Goal: Information Seeking & Learning: Learn about a topic

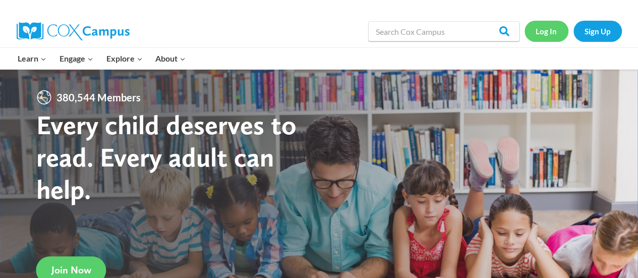
click at [540, 32] on link "Log In" at bounding box center [547, 31] width 44 height 21
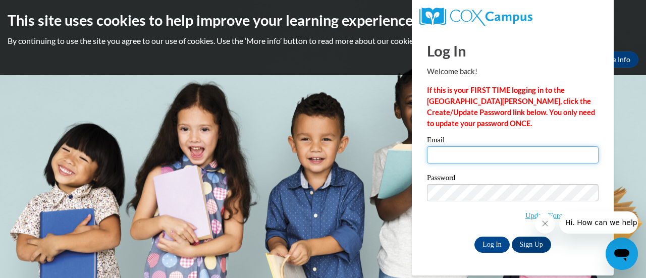
click at [492, 152] on input "Email" at bounding box center [513, 154] width 172 height 17
type input "[PERSON_NAME][EMAIL_ADDRESS][DOMAIN_NAME]"
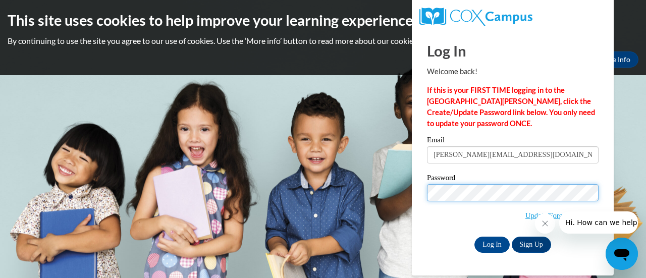
click at [474, 237] on input "Log In" at bounding box center [491, 245] width 35 height 16
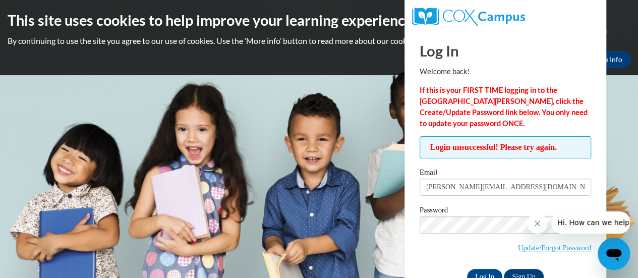
click at [448, 233] on span "Update/Forgot Password" at bounding box center [506, 237] width 172 height 42
click at [467, 269] on input "Log In" at bounding box center [484, 277] width 35 height 16
click at [537, 246] on link "Update/Forgot Password" at bounding box center [554, 248] width 73 height 8
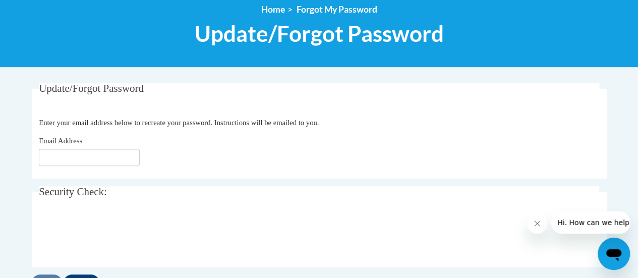
scroll to position [120, 0]
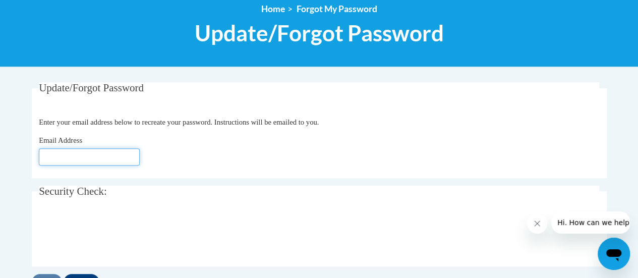
click at [82, 160] on input "Email Address" at bounding box center [89, 156] width 101 height 17
type input "Bianca.perez@rusd.org"
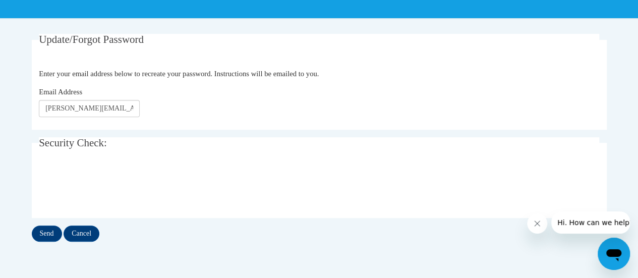
scroll to position [170, 0]
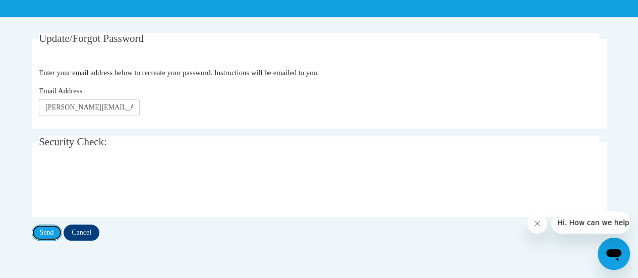
click at [53, 234] on input "Send" at bounding box center [47, 233] width 30 height 16
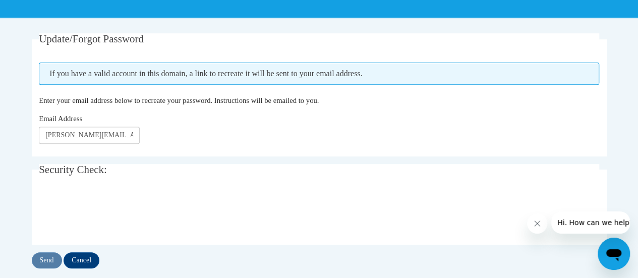
scroll to position [170, 0]
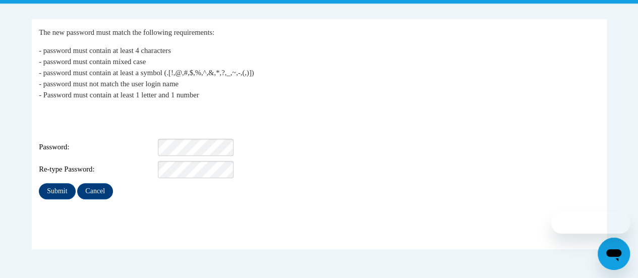
scroll to position [184, 0]
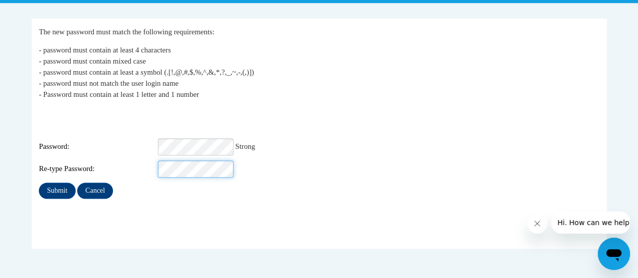
click at [39, 183] on input "Submit" at bounding box center [57, 191] width 36 height 16
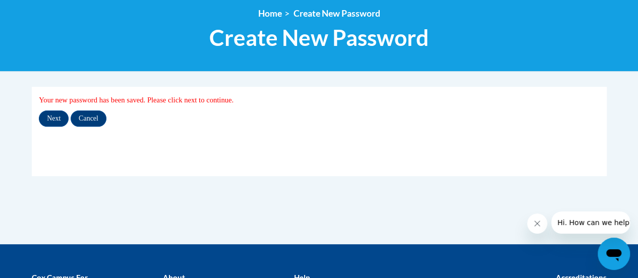
scroll to position [116, 0]
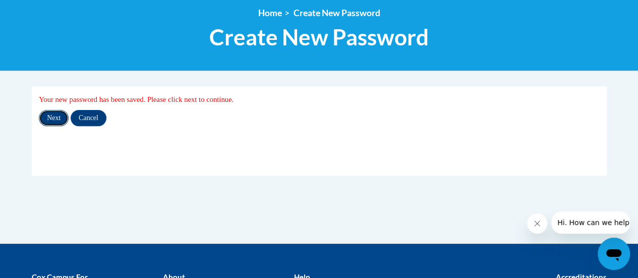
click at [48, 114] on input "Next" at bounding box center [54, 118] width 30 height 16
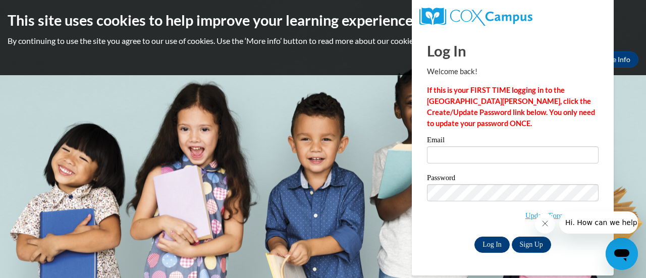
type input "[EMAIL_ADDRESS][PERSON_NAME][DOMAIN_NAME]"
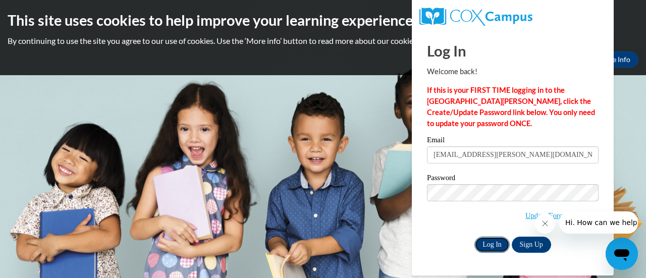
click at [489, 241] on input "Log In" at bounding box center [491, 245] width 35 height 16
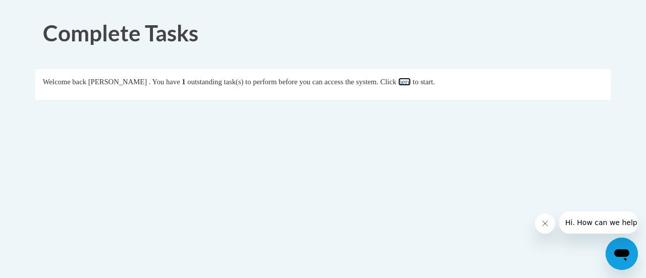
click at [411, 82] on link "here" at bounding box center [404, 82] width 13 height 8
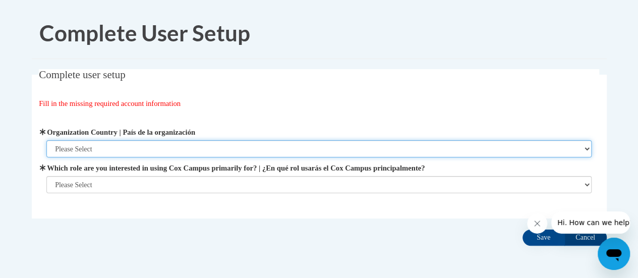
click at [216, 146] on select "Please Select United States | Estados Unidos Outside of the United States | Fue…" at bounding box center [318, 148] width 545 height 17
select select "ad49bcad-a171-4b2e-b99c-48b446064914"
click at [46, 140] on select "Please Select United States | Estados Unidos Outside of the United States | Fue…" at bounding box center [318, 148] width 545 height 17
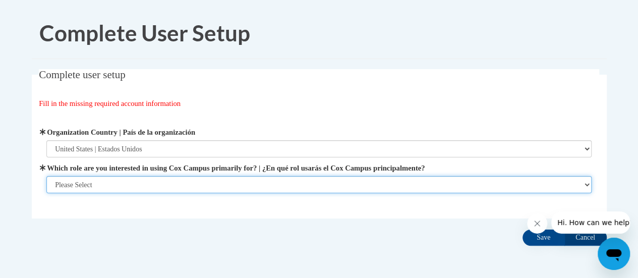
click at [168, 186] on select "Please Select College/University | Colegio/Universidad Community/Nonprofit Part…" at bounding box center [318, 184] width 545 height 17
select select "fbf2d438-af2f-41f8-98f1-81c410e29de3"
click at [46, 193] on select "Please Select College/University | Colegio/Universidad Community/Nonprofit Part…" at bounding box center [318, 184] width 545 height 17
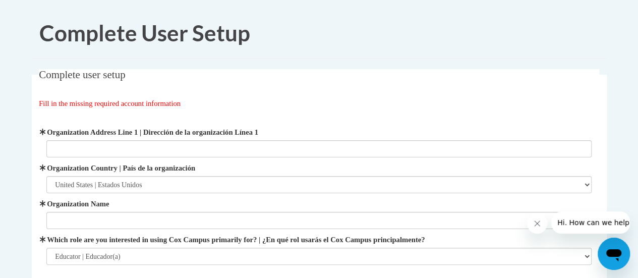
click at [117, 234] on label "Which role are you interested in using Cox Campus primarily for? | ¿En qué rol …" at bounding box center [318, 239] width 545 height 11
click at [117, 248] on select "Please Select College/University | Colegio/Universidad Community/Nonprofit Part…" at bounding box center [318, 256] width 545 height 17
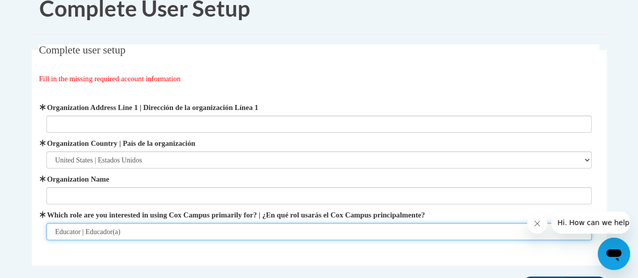
scroll to position [34, 0]
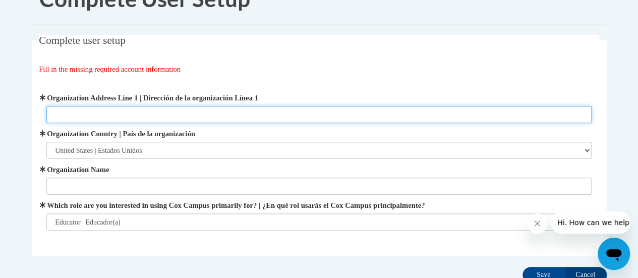
click at [158, 114] on input "Organization Address Line 1 | Dirección de la organización Línea 1" at bounding box center [318, 114] width 545 height 17
type input "2701 Drexel Avenue"
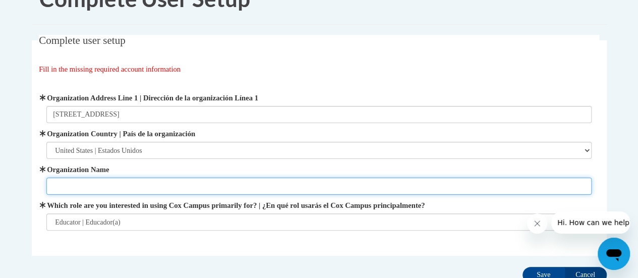
type input "Mitchell"
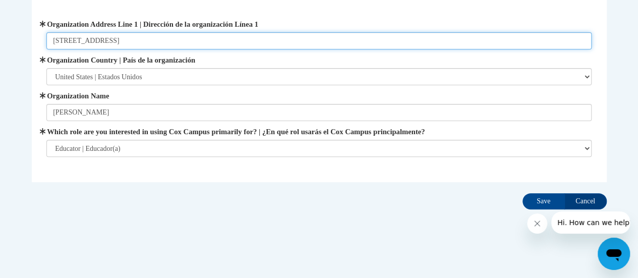
scroll to position [111, 0]
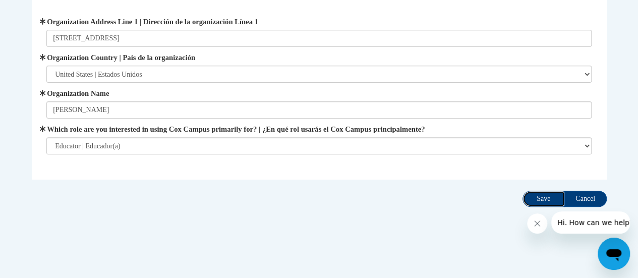
click at [543, 194] on input "Save" at bounding box center [544, 199] width 42 height 16
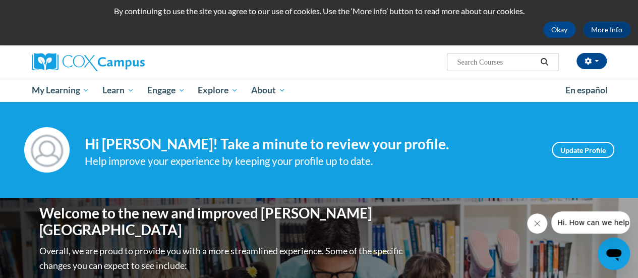
scroll to position [29, 0]
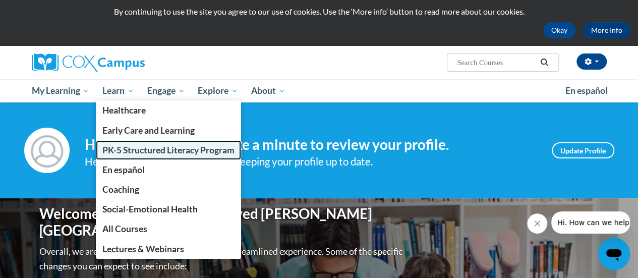
click at [152, 152] on span "PK-5 Structured Literacy Program" at bounding box center [168, 150] width 132 height 11
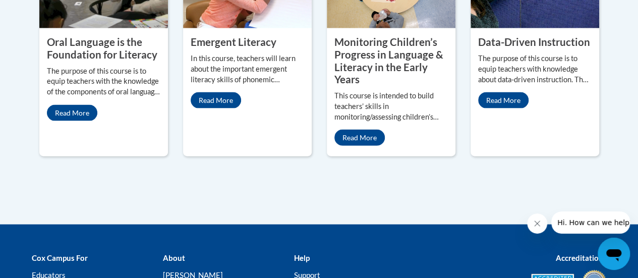
scroll to position [1062, 0]
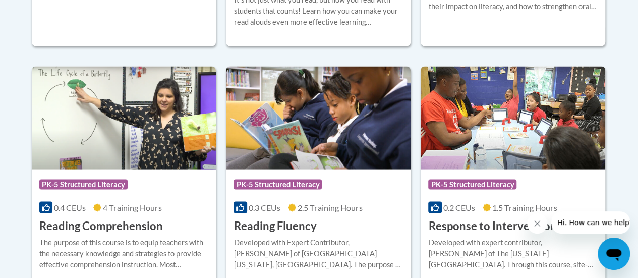
scroll to position [976, 0]
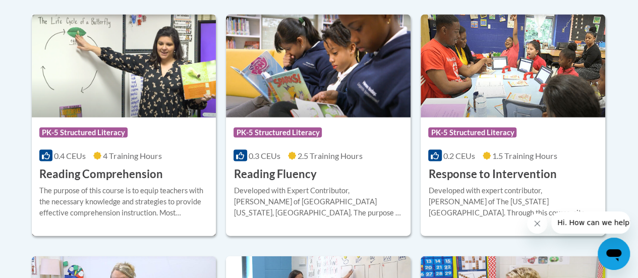
click at [166, 102] on img at bounding box center [124, 66] width 185 height 103
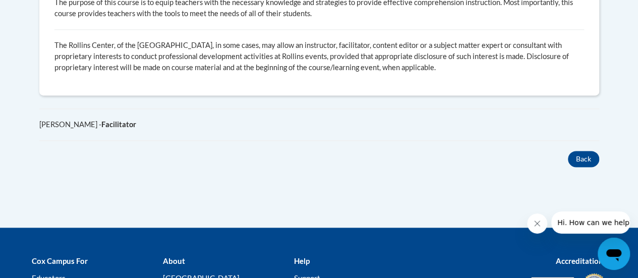
scroll to position [666, 0]
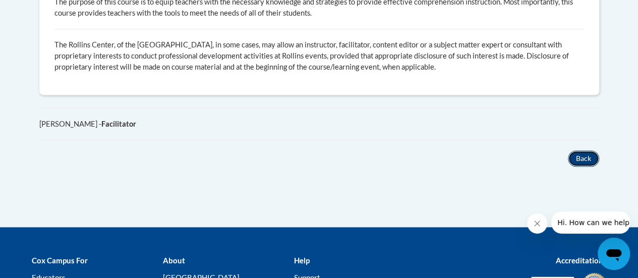
click at [571, 155] on button "Back" at bounding box center [583, 158] width 31 height 16
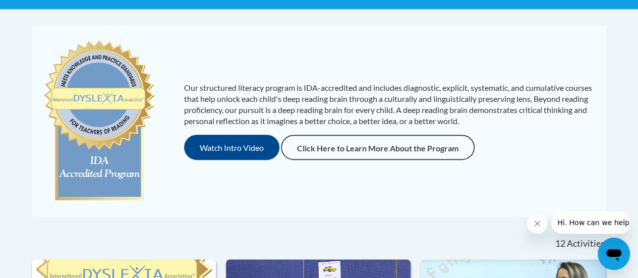
scroll to position [116, 0]
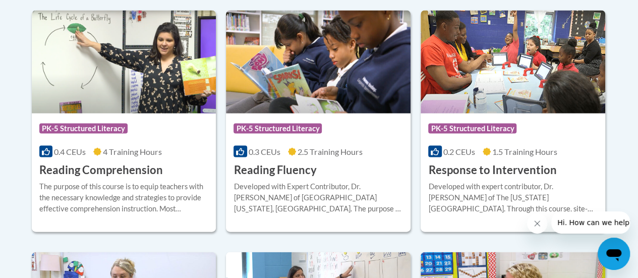
scroll to position [983, 0]
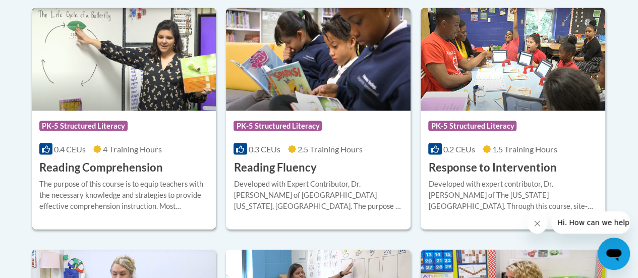
click at [119, 166] on h3 "Reading Comprehension" at bounding box center [101, 168] width 124 height 16
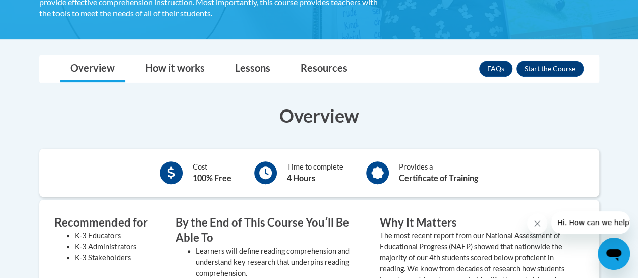
scroll to position [227, 0]
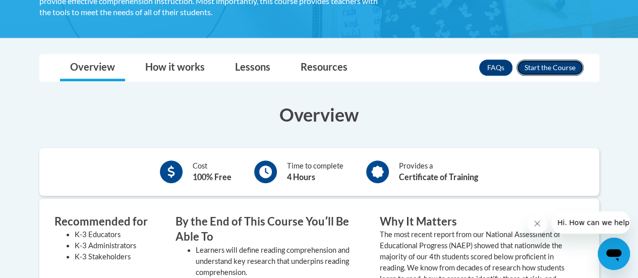
click at [560, 61] on button "Enroll" at bounding box center [550, 68] width 67 height 16
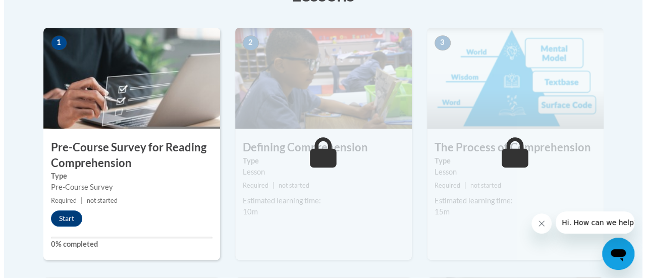
scroll to position [311, 0]
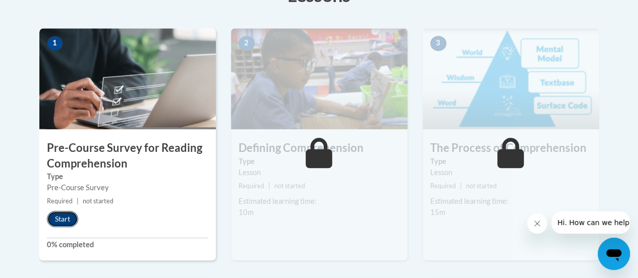
click at [66, 213] on button "Start" at bounding box center [62, 219] width 31 height 16
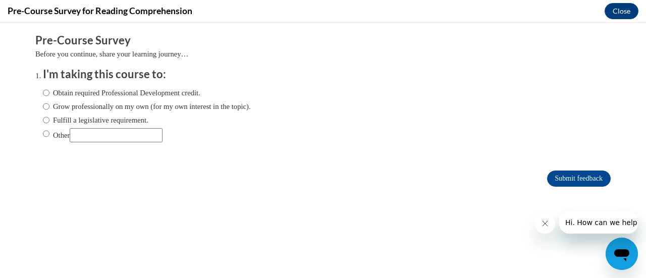
scroll to position [0, 0]
click at [43, 92] on input "Obtain required Professional Development credit." at bounding box center [46, 92] width 7 height 11
radio input "true"
click at [563, 183] on input "Submit feedback" at bounding box center [579, 179] width 64 height 16
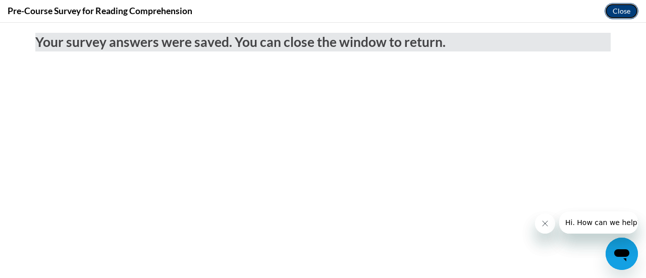
click at [612, 13] on button "Close" at bounding box center [621, 11] width 34 height 16
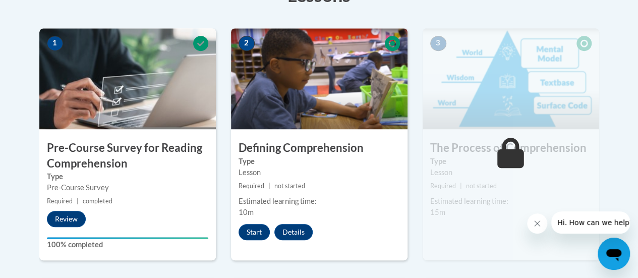
click at [252, 220] on div "2 Defining Comprehension Type Lesson Required | not started Estimated learning …" at bounding box center [319, 144] width 177 height 232
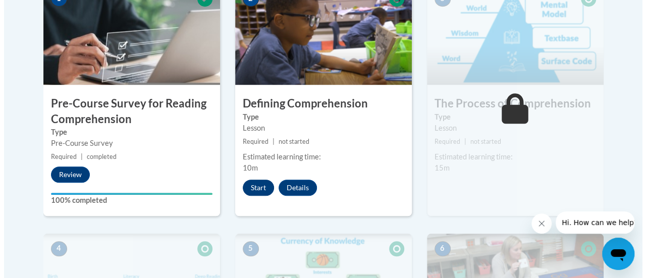
scroll to position [346, 0]
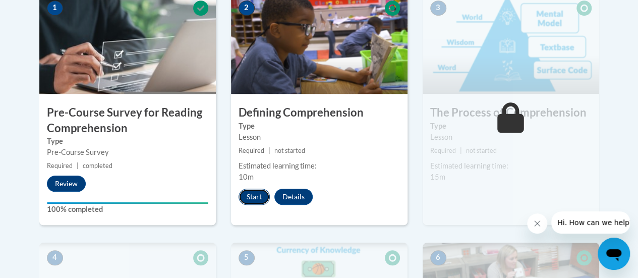
click at [248, 201] on button "Start" at bounding box center [254, 197] width 31 height 16
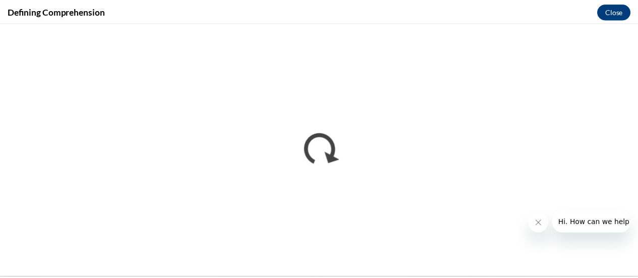
scroll to position [0, 0]
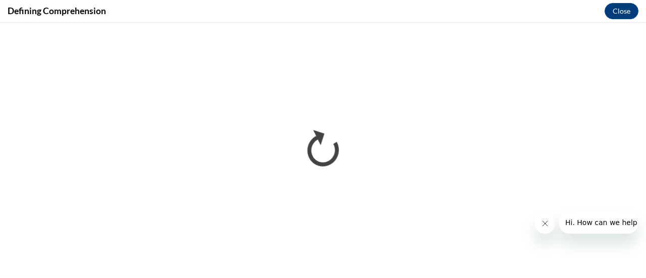
click at [550, 222] on button "Close message from company" at bounding box center [544, 223] width 20 height 20
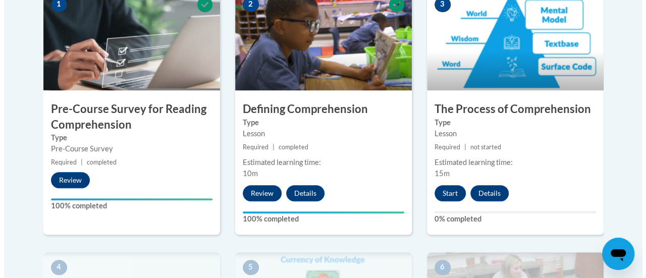
scroll to position [349, 0]
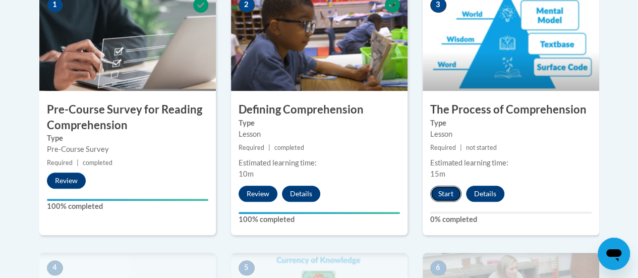
click at [447, 196] on button "Start" at bounding box center [445, 194] width 31 height 16
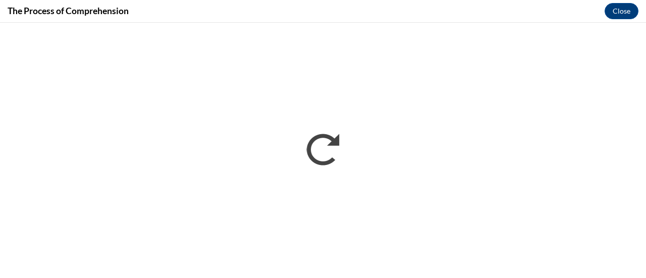
scroll to position [0, 0]
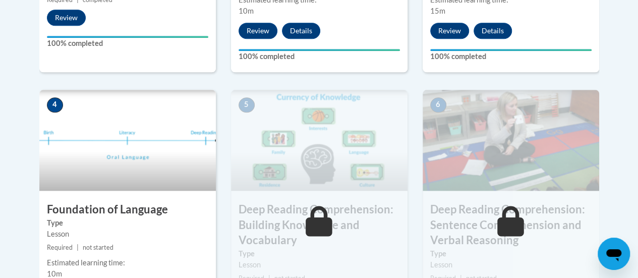
scroll to position [515, 0]
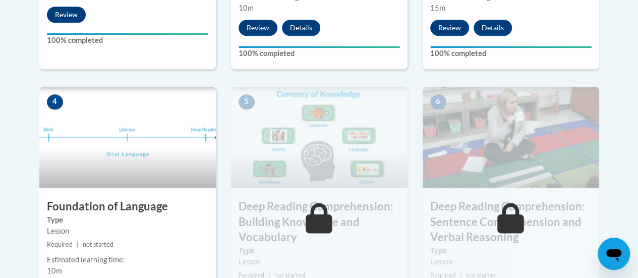
click at [79, 148] on img at bounding box center [127, 137] width 177 height 101
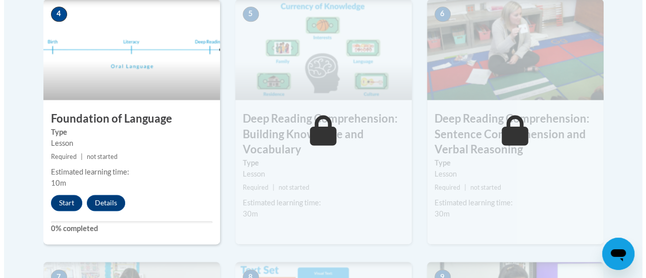
scroll to position [603, 0]
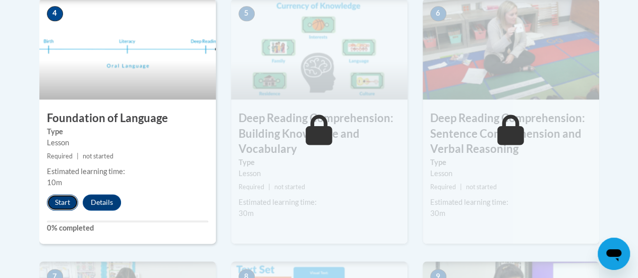
click at [66, 201] on button "Start" at bounding box center [62, 202] width 31 height 16
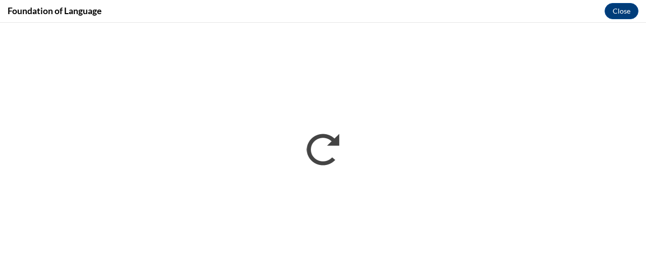
scroll to position [0, 0]
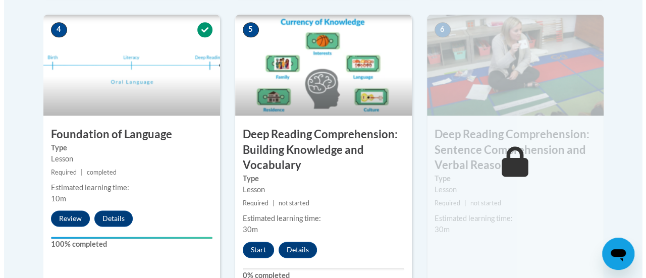
scroll to position [588, 0]
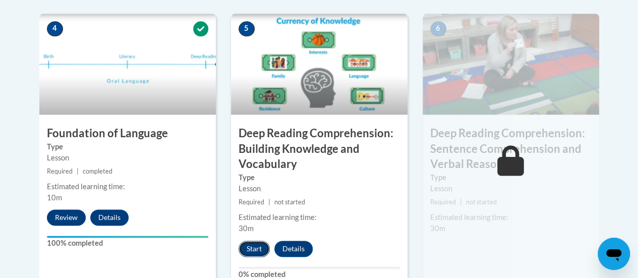
click at [254, 250] on button "Start" at bounding box center [254, 249] width 31 height 16
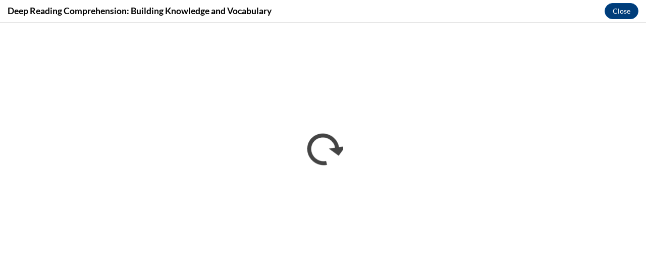
scroll to position [0, 0]
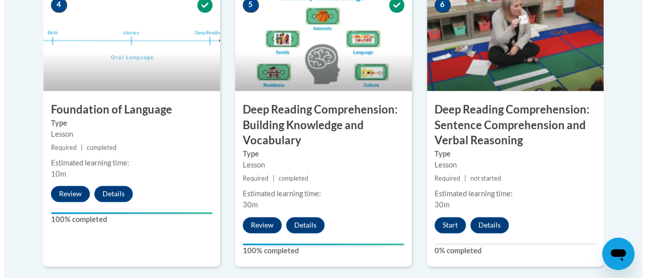
scroll to position [610, 0]
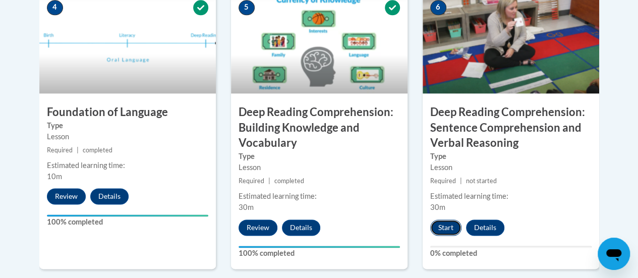
click at [450, 222] on button "Start" at bounding box center [445, 227] width 31 height 16
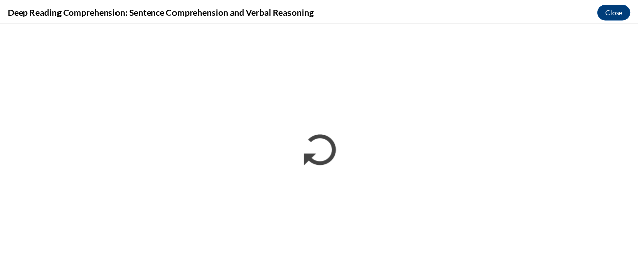
scroll to position [0, 0]
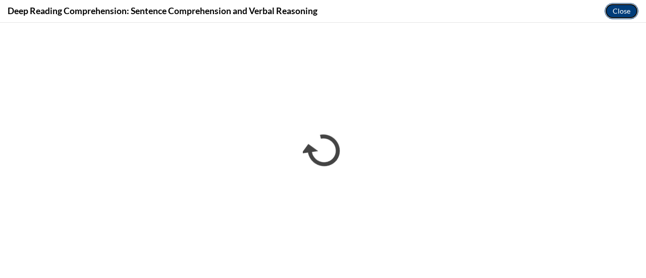
click at [626, 10] on button "Close" at bounding box center [621, 11] width 34 height 16
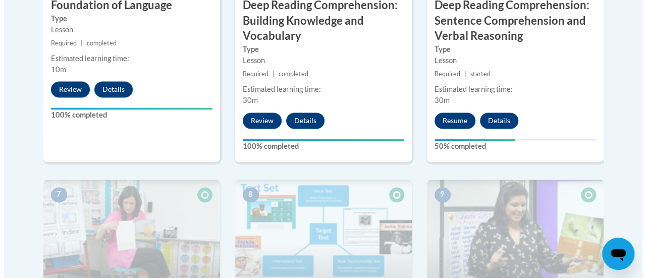
scroll to position [718, 0]
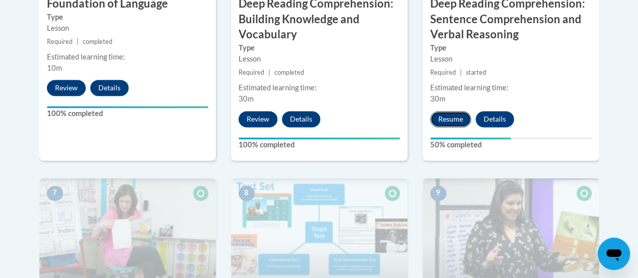
click at [438, 114] on button "Resume" at bounding box center [450, 119] width 41 height 16
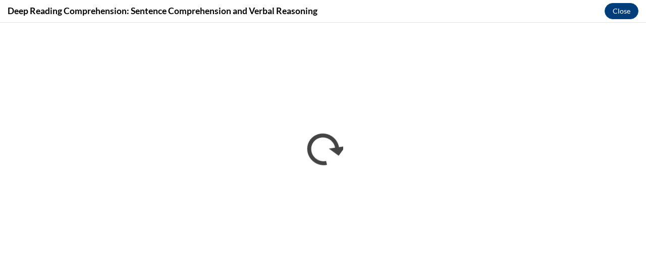
scroll to position [0, 0]
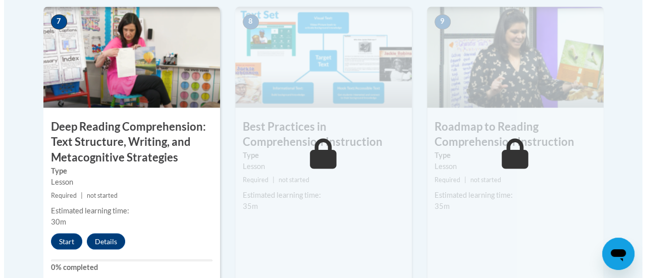
scroll to position [918, 0]
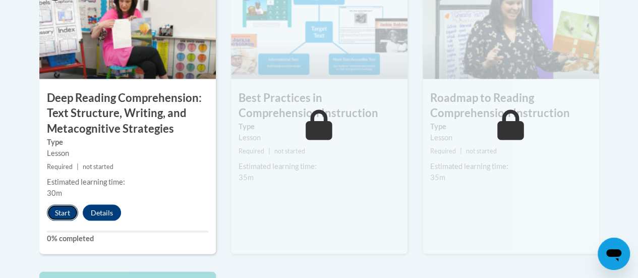
click at [63, 205] on button "Start" at bounding box center [62, 212] width 31 height 16
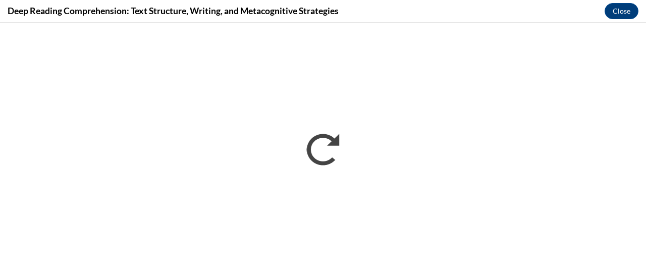
scroll to position [0, 0]
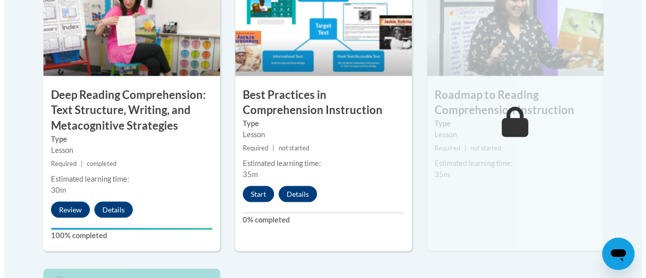
scroll to position [944, 0]
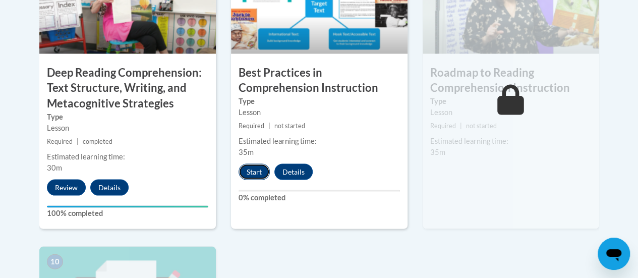
click at [252, 174] on button "Start" at bounding box center [254, 171] width 31 height 16
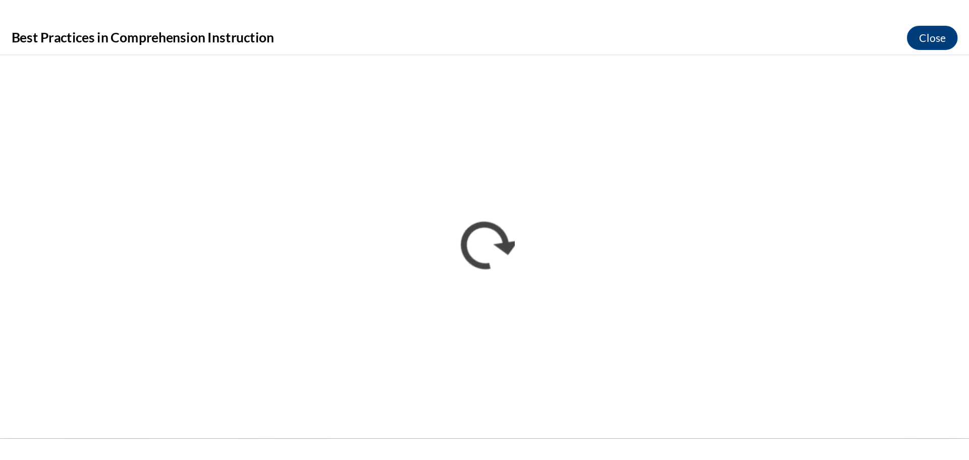
scroll to position [0, 0]
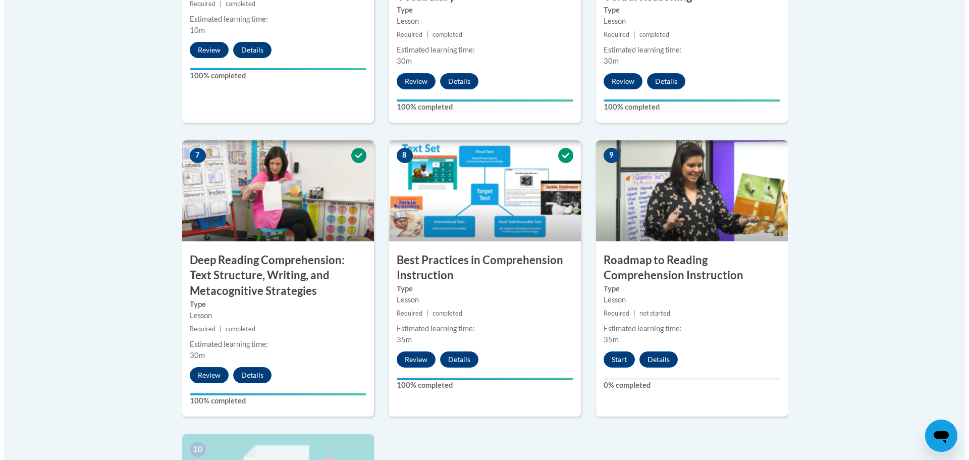
scroll to position [984, 0]
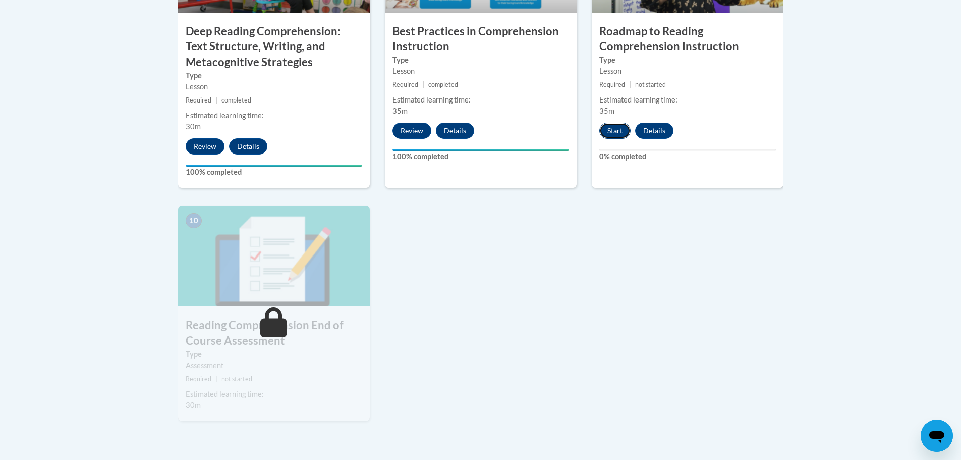
click at [604, 126] on button "Start" at bounding box center [614, 131] width 31 height 16
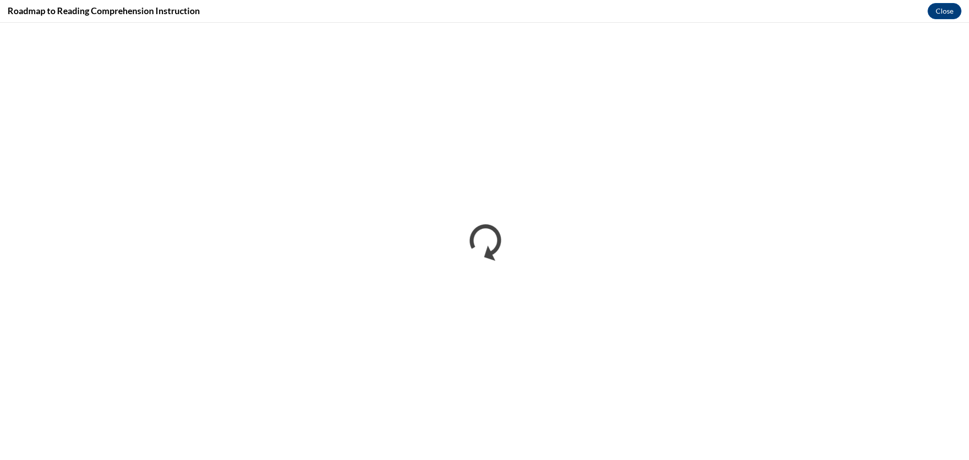
scroll to position [0, 0]
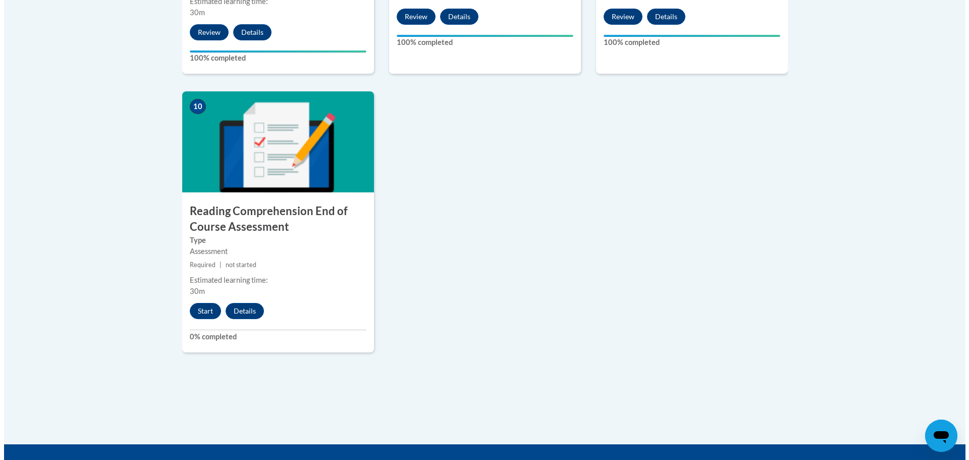
scroll to position [1099, 0]
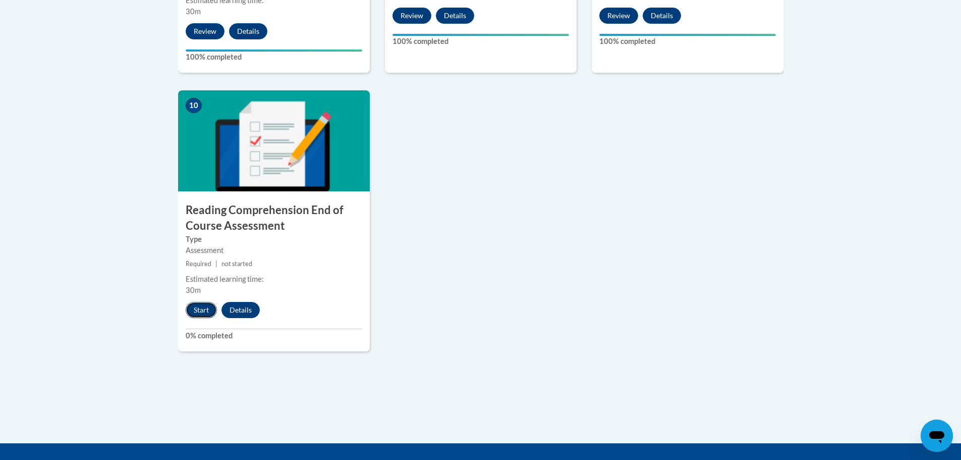
click at [201, 313] on button "Start" at bounding box center [201, 310] width 31 height 16
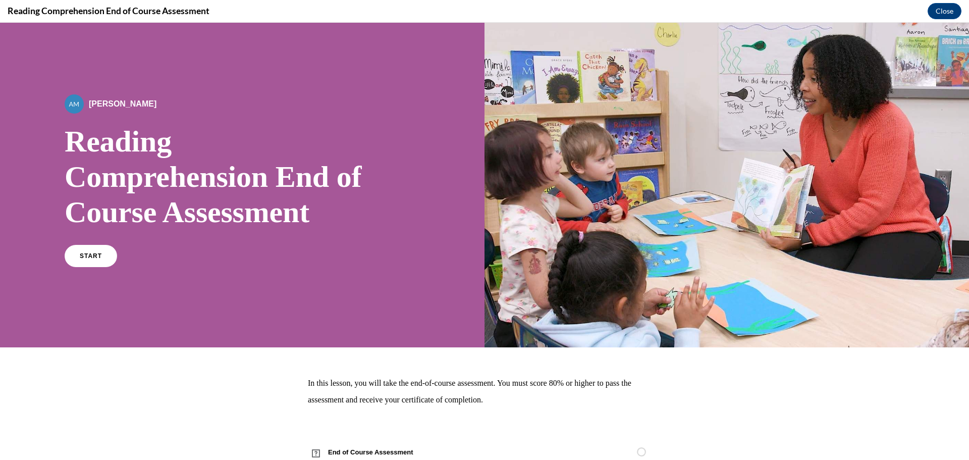
scroll to position [34, 0]
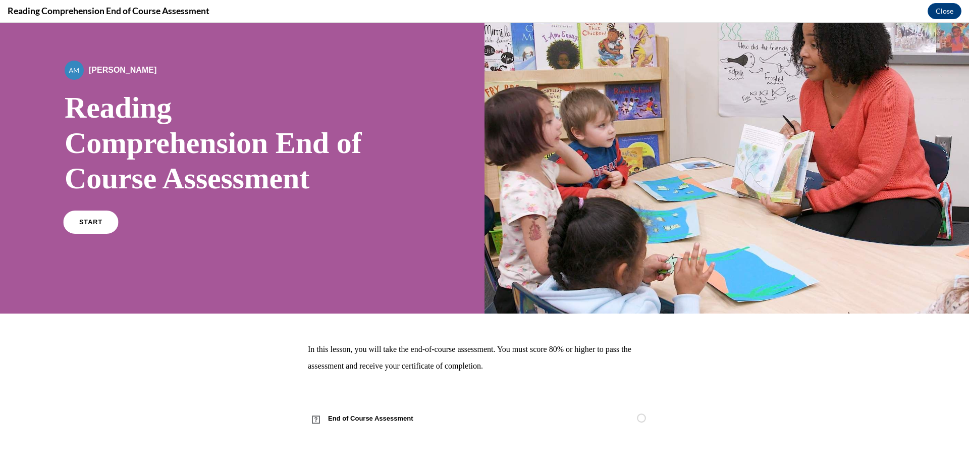
click at [100, 226] on link "START" at bounding box center [90, 221] width 55 height 23
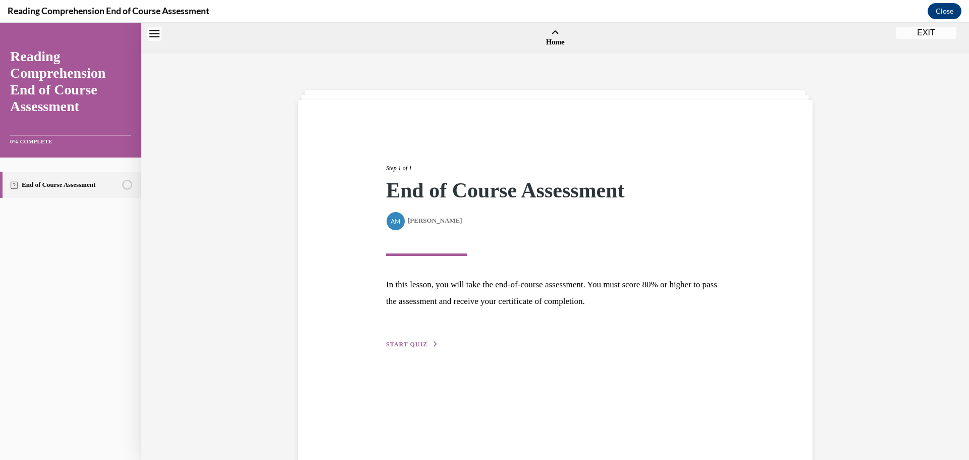
scroll to position [31, 0]
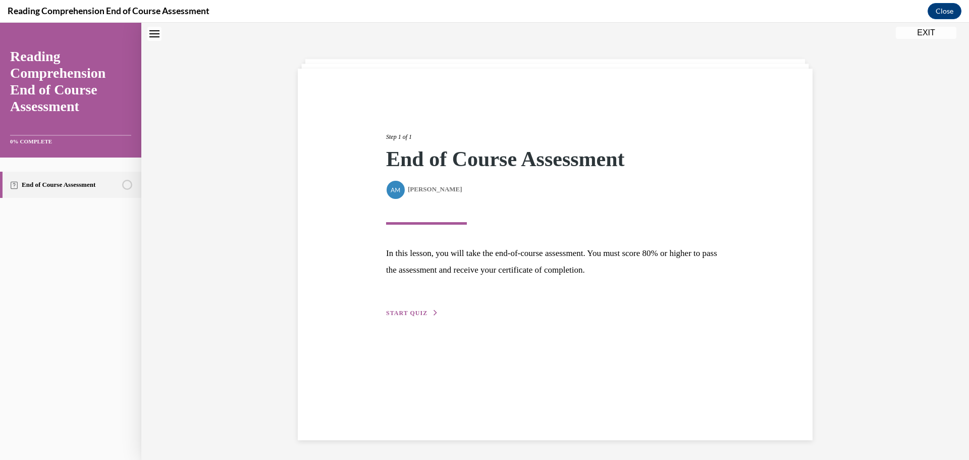
click at [408, 309] on button "START QUIZ" at bounding box center [412, 312] width 52 height 9
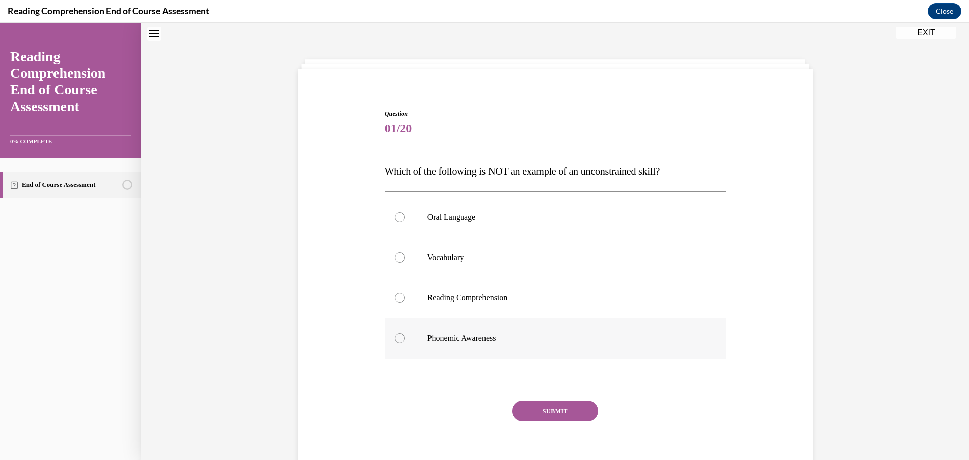
click at [481, 330] on label "Phonemic Awareness" at bounding box center [555, 338] width 342 height 40
click at [405, 333] on input "Phonemic Awareness" at bounding box center [400, 338] width 10 height 10
radio input "true"
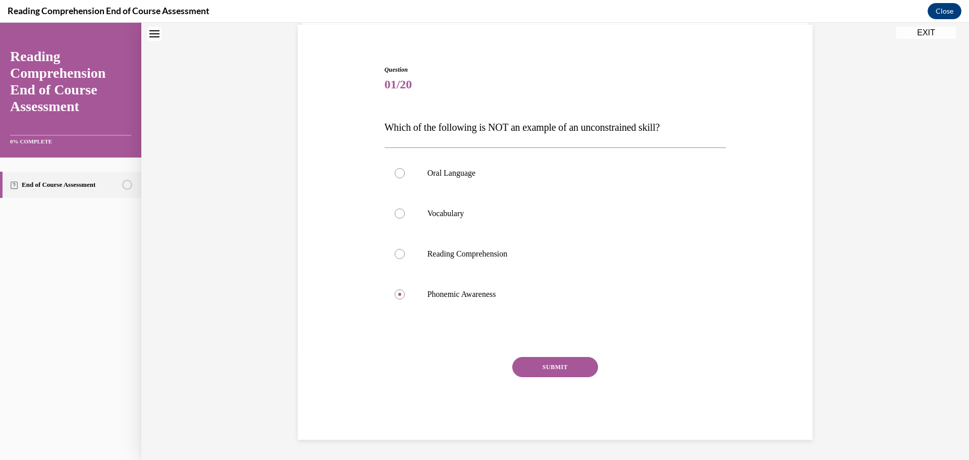
click at [576, 366] on button "SUBMIT" at bounding box center [555, 367] width 86 height 20
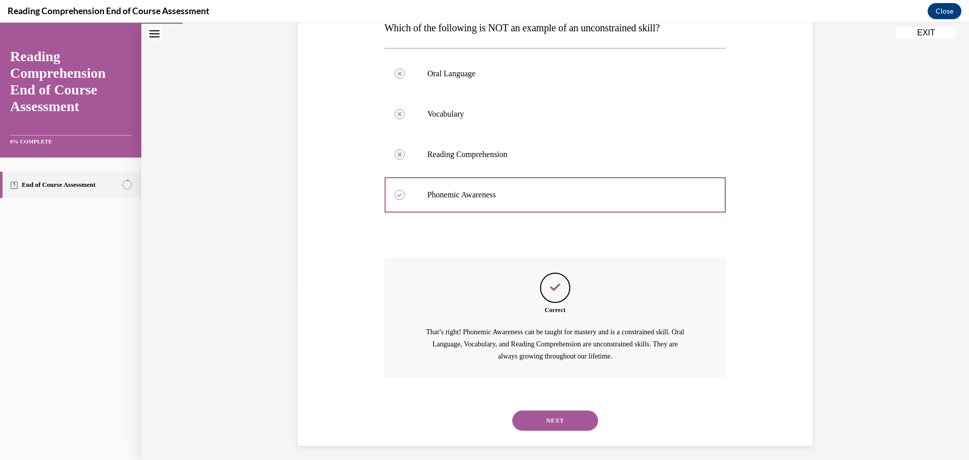
scroll to position [181, 0]
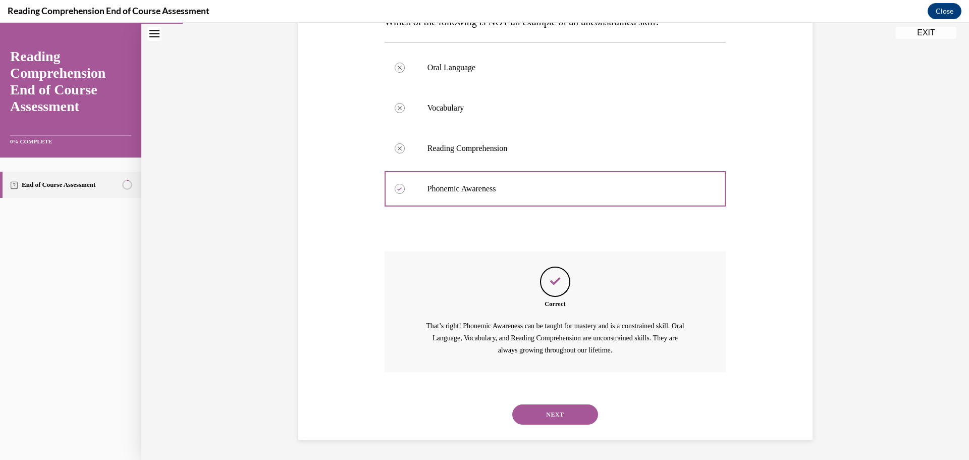
click at [566, 405] on button "NEXT" at bounding box center [555, 414] width 86 height 20
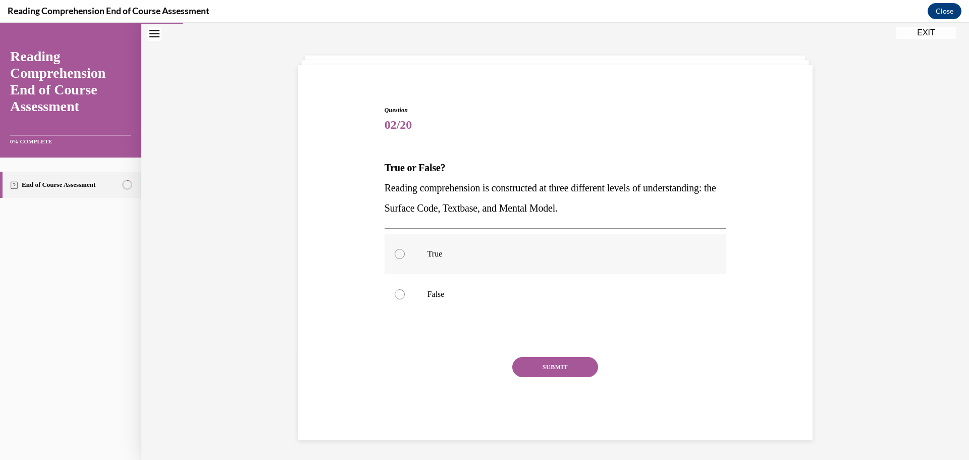
click at [427, 250] on p "True" at bounding box center [563, 254] width 273 height 10
click at [405, 250] on input "True" at bounding box center [400, 254] width 10 height 10
radio input "true"
click at [552, 361] on button "SUBMIT" at bounding box center [555, 367] width 86 height 20
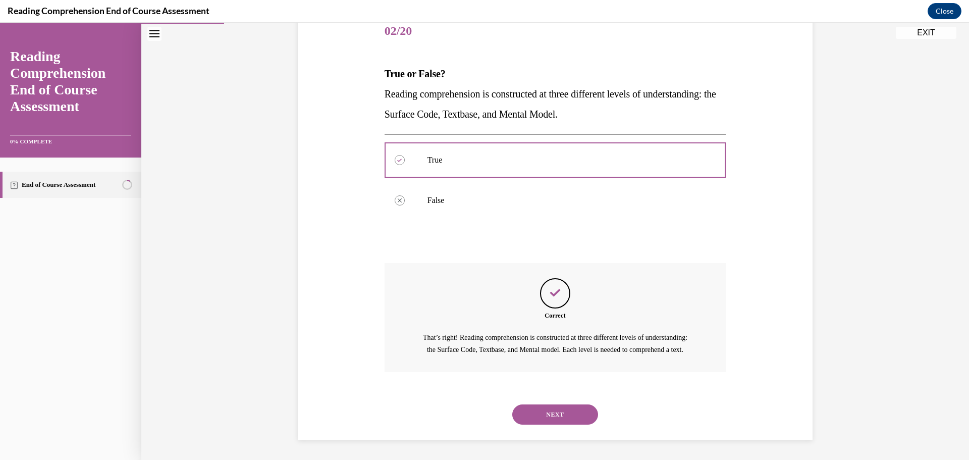
scroll to position [140, 0]
click at [553, 408] on button "NEXT" at bounding box center [555, 414] width 86 height 20
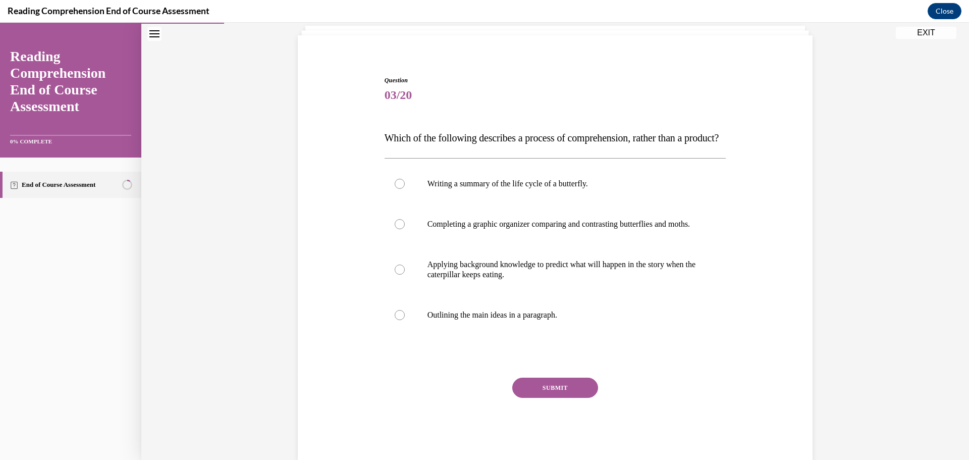
scroll to position [64, 0]
click at [523, 280] on p "Applying background knowledge to predict what will happen in the story when the…" at bounding box center [563, 270] width 273 height 20
click at [405, 275] on input "Applying background knowledge to predict what will happen in the story when the…" at bounding box center [400, 270] width 10 height 10
radio input "true"
click at [543, 398] on button "SUBMIT" at bounding box center [555, 388] width 86 height 20
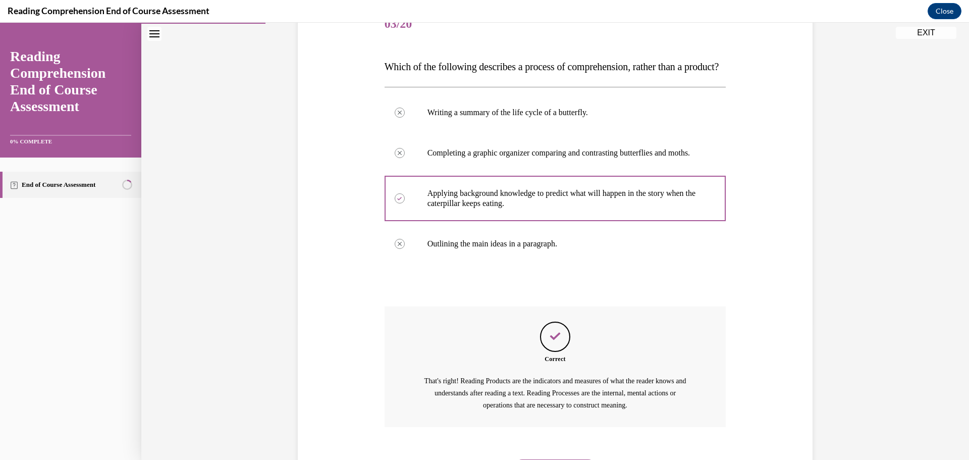
scroll to position [221, 0]
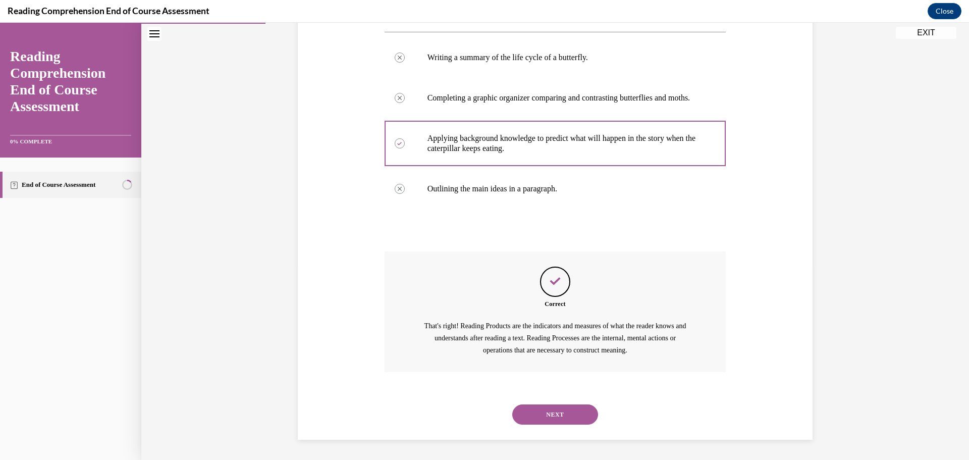
click at [549, 413] on button "NEXT" at bounding box center [555, 414] width 86 height 20
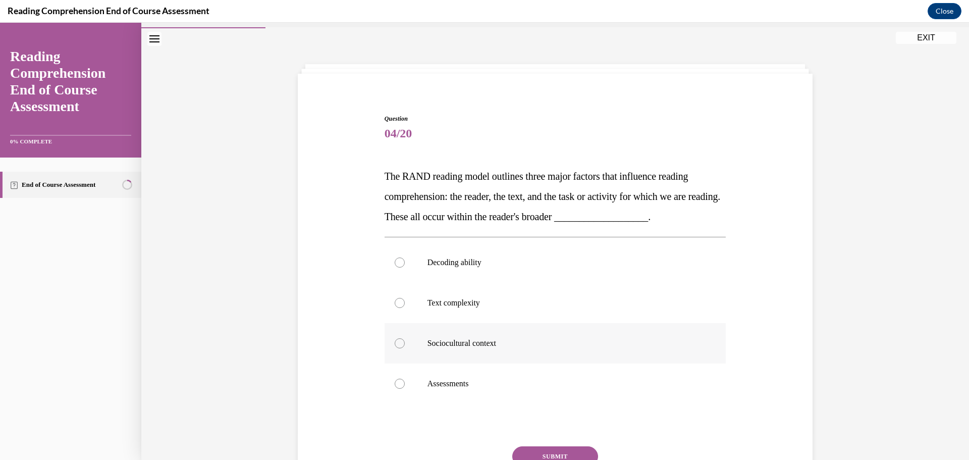
scroll to position [26, 0]
click at [480, 335] on label "Sociocultural context" at bounding box center [555, 343] width 342 height 40
click at [405, 339] on input "Sociocultural context" at bounding box center [400, 344] width 10 height 10
radio input "true"
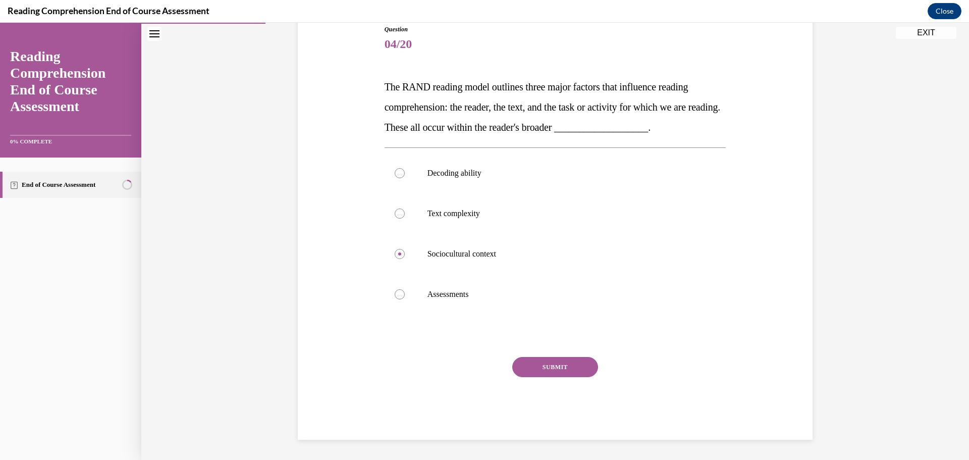
click at [525, 366] on button "SUBMIT" at bounding box center [555, 367] width 86 height 20
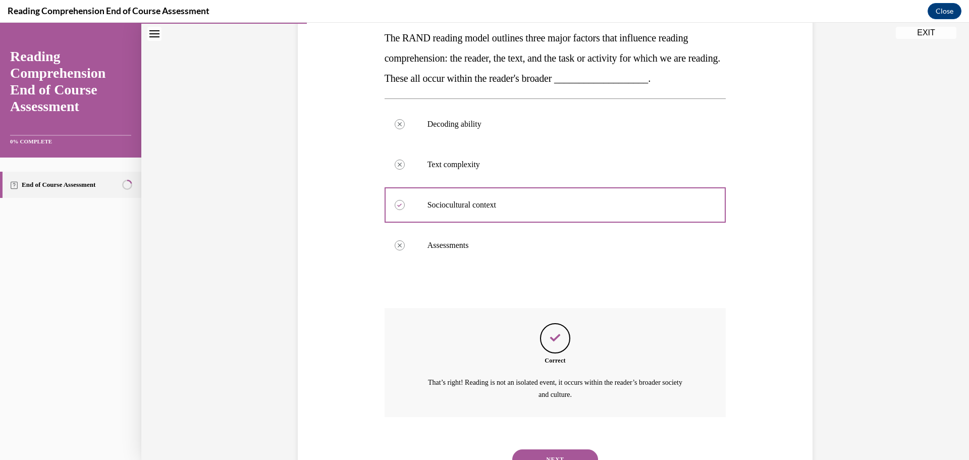
scroll to position [209, 0]
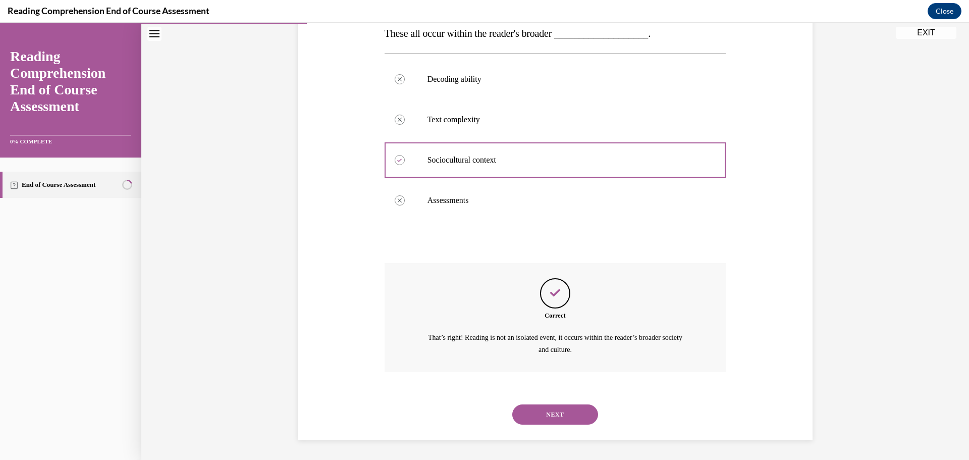
click at [540, 418] on button "NEXT" at bounding box center [555, 414] width 86 height 20
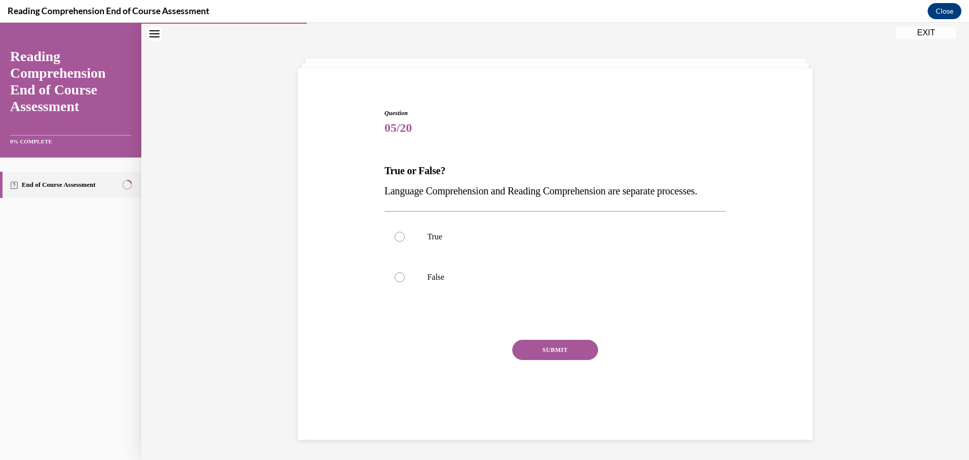
scroll to position [35, 0]
click at [417, 250] on label "True" at bounding box center [555, 236] width 342 height 40
click at [405, 242] on input "True" at bounding box center [400, 237] width 10 height 10
radio input "true"
click at [563, 360] on button "SUBMIT" at bounding box center [555, 350] width 86 height 20
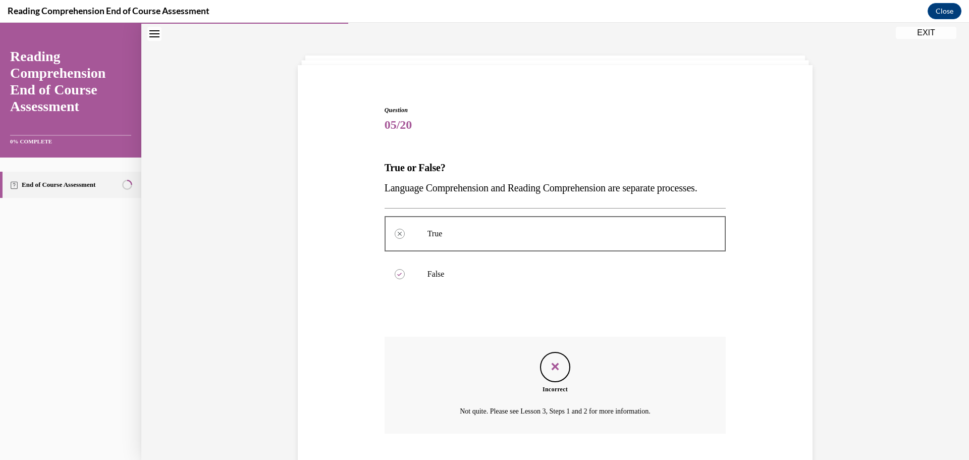
scroll to position [117, 0]
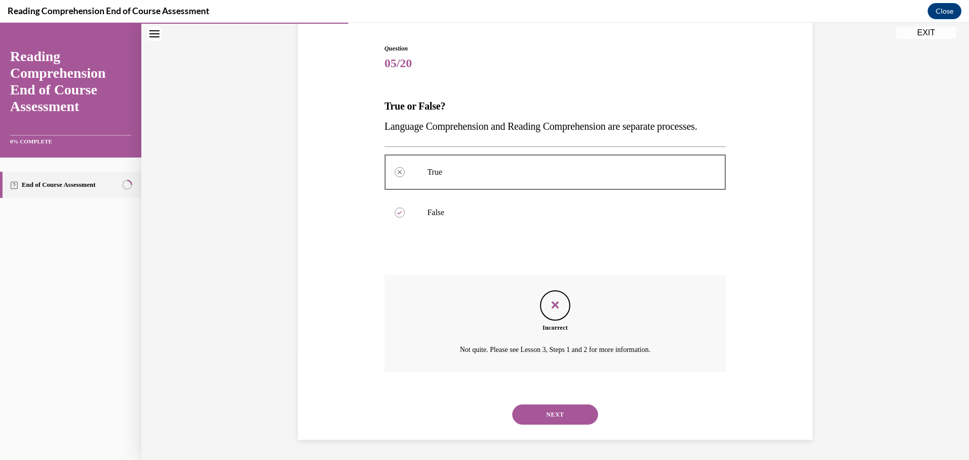
click at [557, 410] on button "NEXT" at bounding box center [555, 414] width 86 height 20
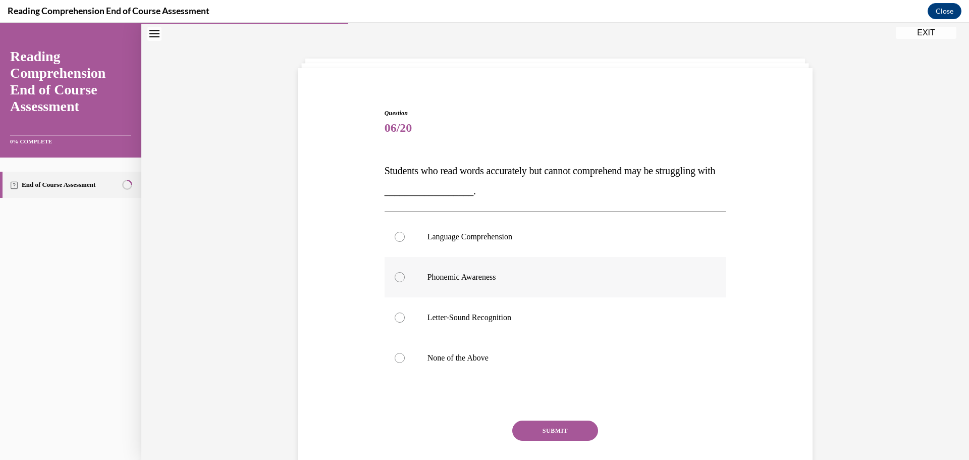
scroll to position [35, 0]
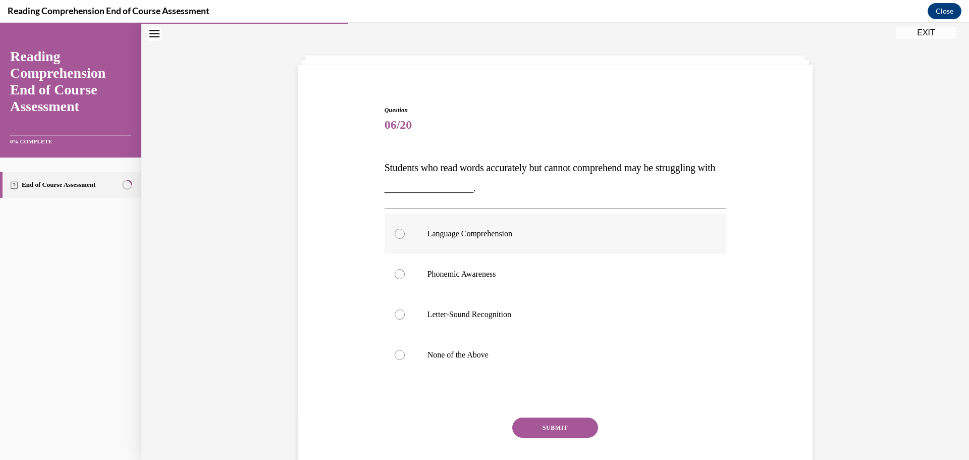
click at [485, 237] on p "Language Comprehension" at bounding box center [563, 234] width 273 height 10
click at [405, 237] on input "Language Comprehension" at bounding box center [400, 234] width 10 height 10
radio input "true"
click at [569, 429] on button "SUBMIT" at bounding box center [555, 427] width 86 height 20
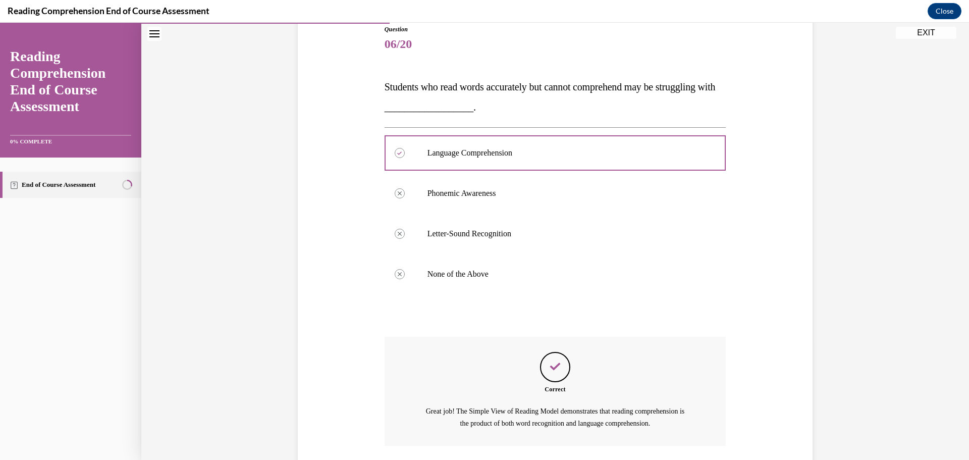
scroll to position [189, 0]
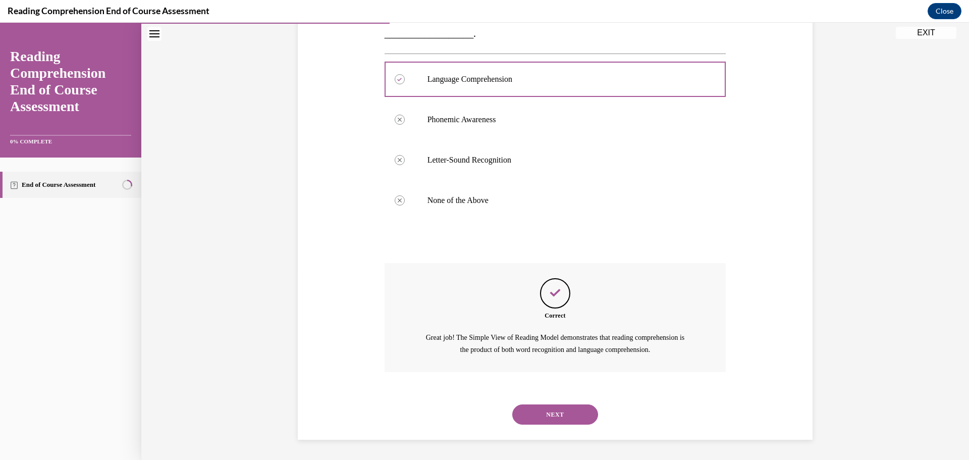
click at [554, 411] on button "NEXT" at bounding box center [555, 414] width 86 height 20
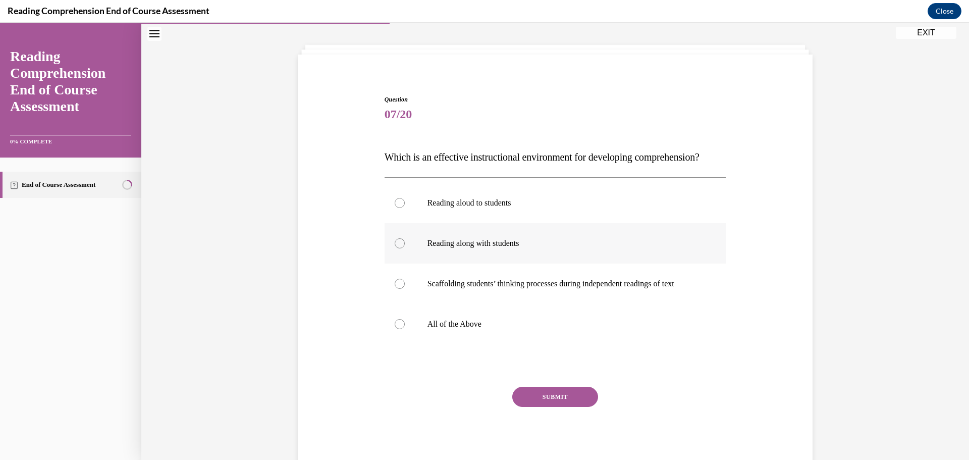
scroll to position [45, 0]
click at [492, 335] on label "All of the Above" at bounding box center [555, 324] width 342 height 40
click at [405, 329] on input "All of the Above" at bounding box center [400, 324] width 10 height 10
radio input "true"
click at [579, 407] on button "SUBMIT" at bounding box center [555, 397] width 86 height 20
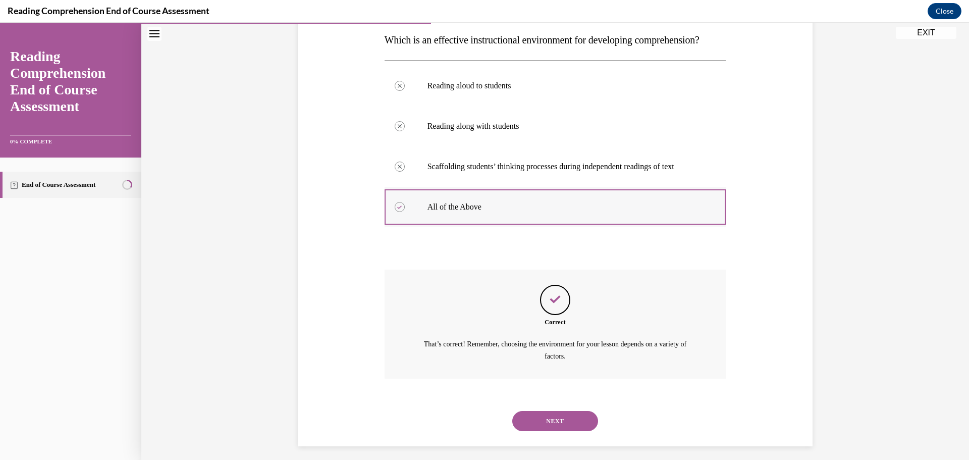
scroll to position [189, 0]
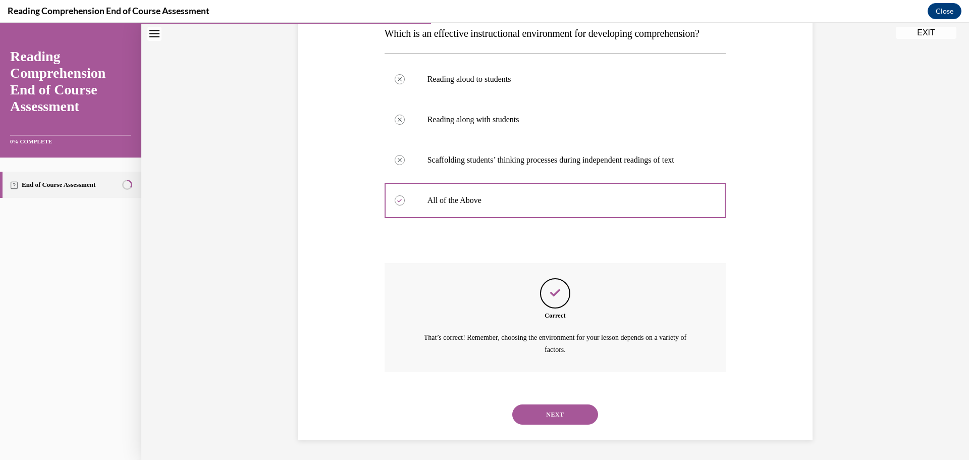
click at [559, 408] on button "NEXT" at bounding box center [555, 414] width 86 height 20
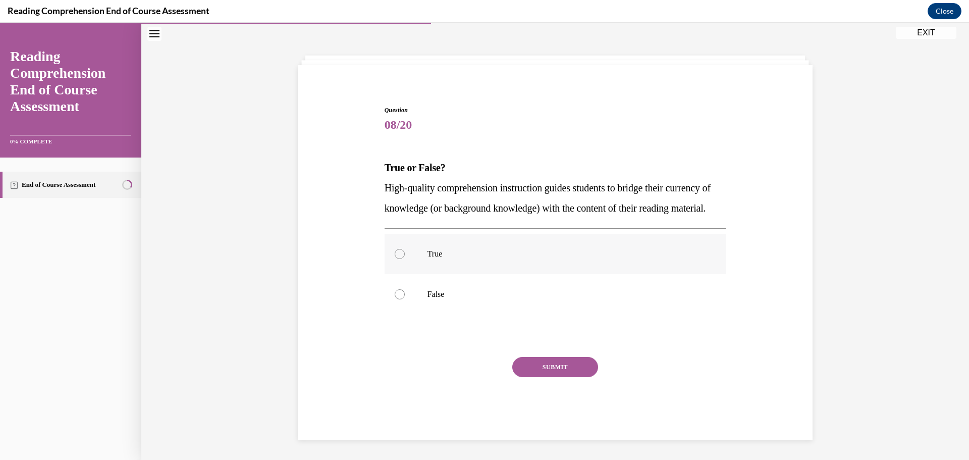
click at [419, 249] on label "True" at bounding box center [555, 254] width 342 height 40
click at [405, 249] on input "True" at bounding box center [400, 254] width 10 height 10
radio input "true"
click at [550, 363] on button "SUBMIT" at bounding box center [555, 367] width 86 height 20
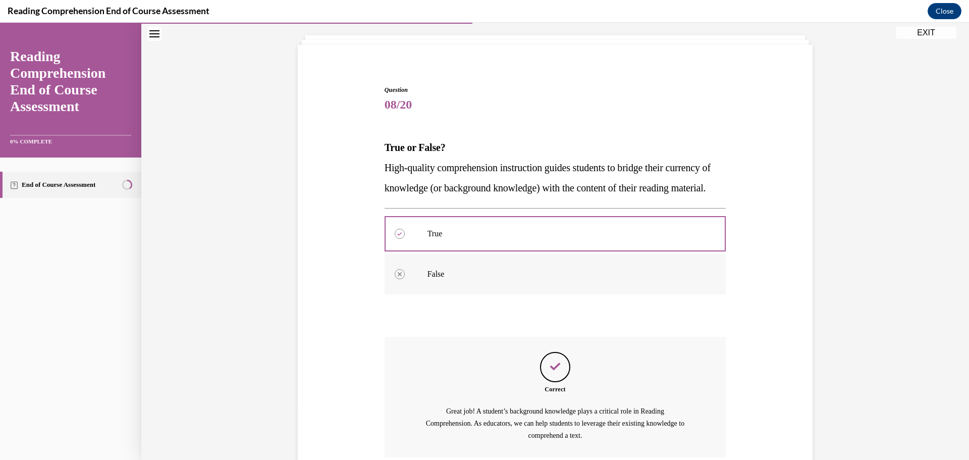
scroll to position [160, 0]
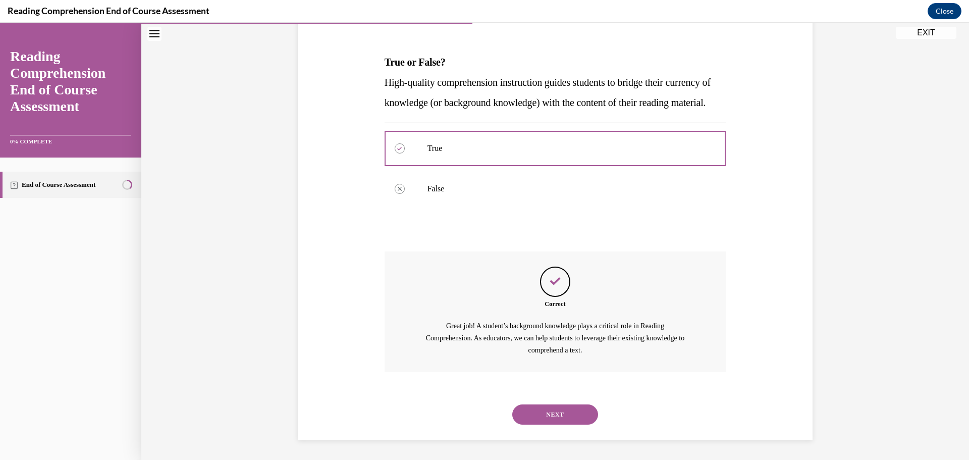
click at [555, 413] on button "NEXT" at bounding box center [555, 414] width 86 height 20
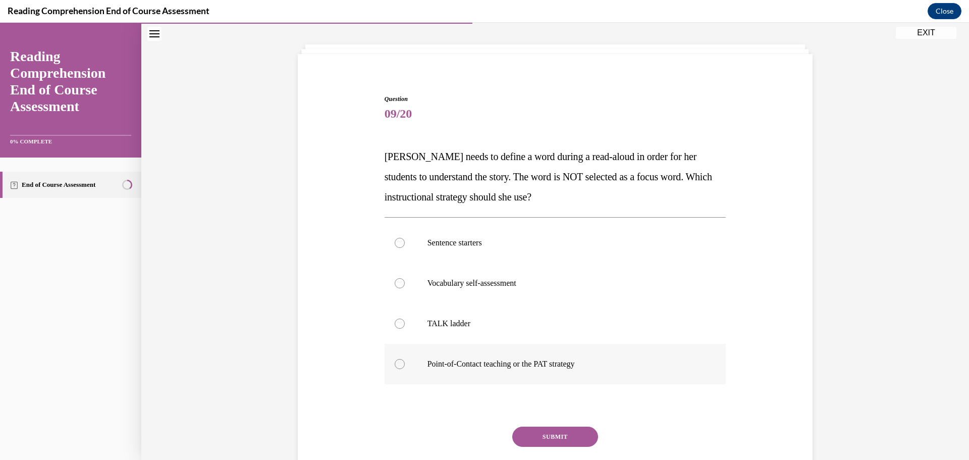
scroll to position [46, 0]
click at [498, 359] on p "Point-of-Contact teaching or the PAT strategy" at bounding box center [563, 363] width 273 height 10
click at [405, 359] on input "Point-of-Contact teaching or the PAT strategy" at bounding box center [400, 363] width 10 height 10
radio input "true"
click at [546, 431] on button "SUBMIT" at bounding box center [555, 436] width 86 height 20
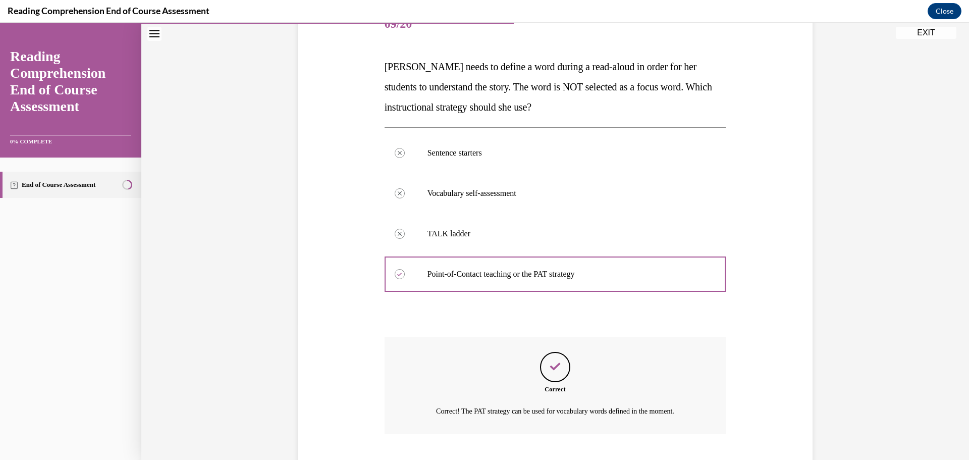
scroll to position [197, 0]
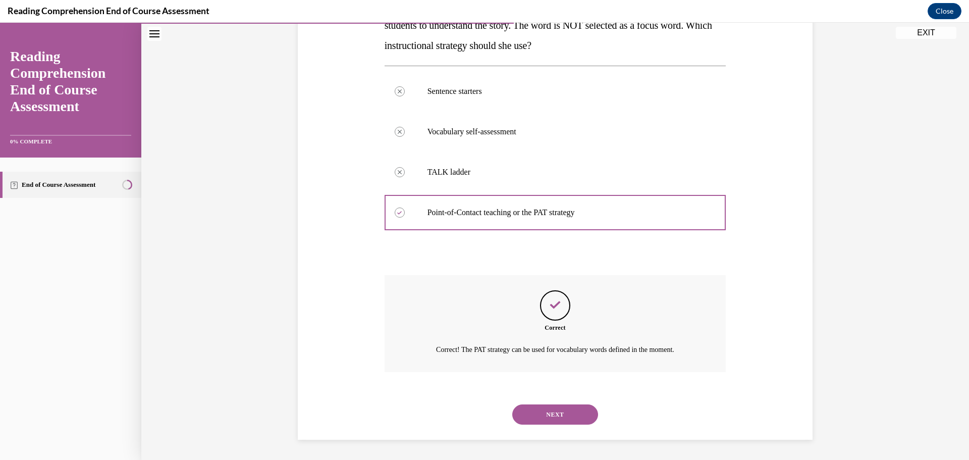
click at [545, 415] on button "NEXT" at bounding box center [555, 414] width 86 height 20
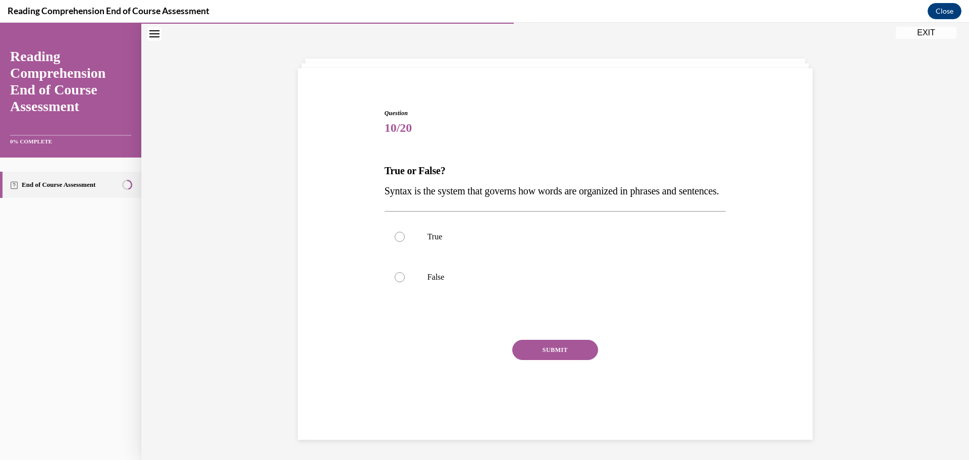
scroll to position [35, 0]
click at [530, 248] on label "True" at bounding box center [555, 236] width 342 height 40
click at [405, 242] on input "True" at bounding box center [400, 237] width 10 height 10
radio input "true"
click at [544, 360] on button "SUBMIT" at bounding box center [555, 350] width 86 height 20
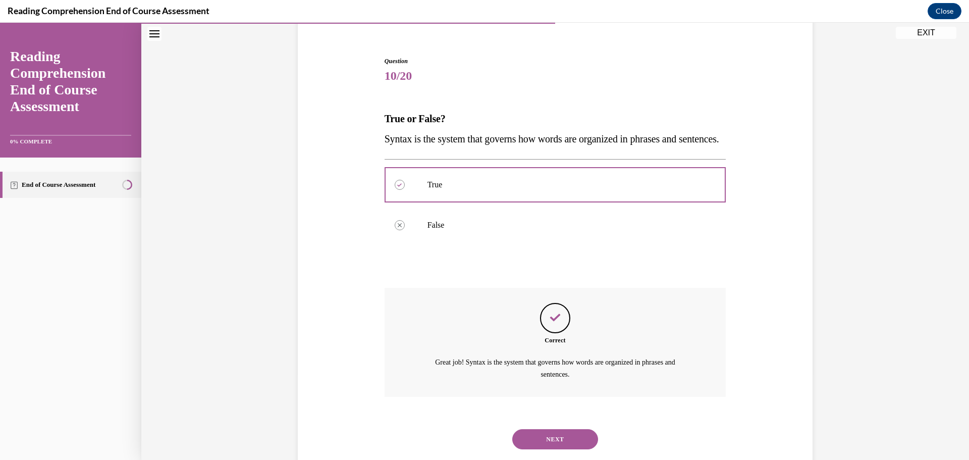
scroll to position [129, 0]
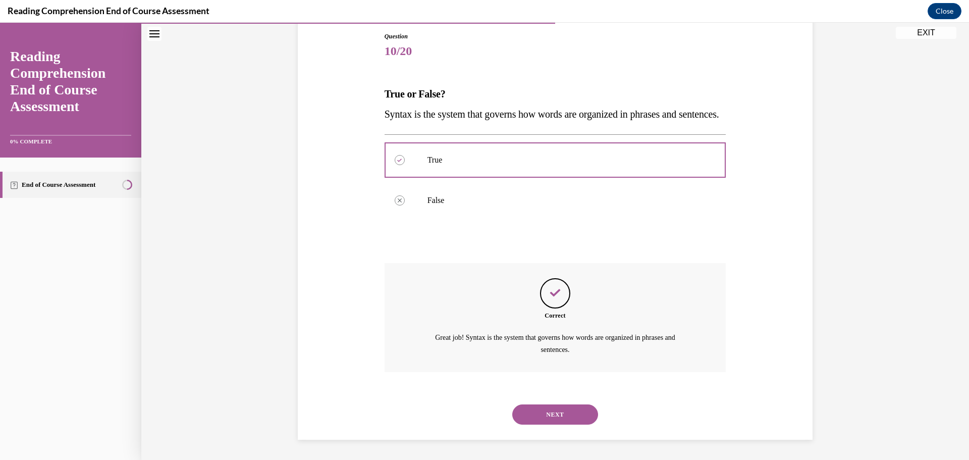
click at [552, 414] on button "NEXT" at bounding box center [555, 414] width 86 height 20
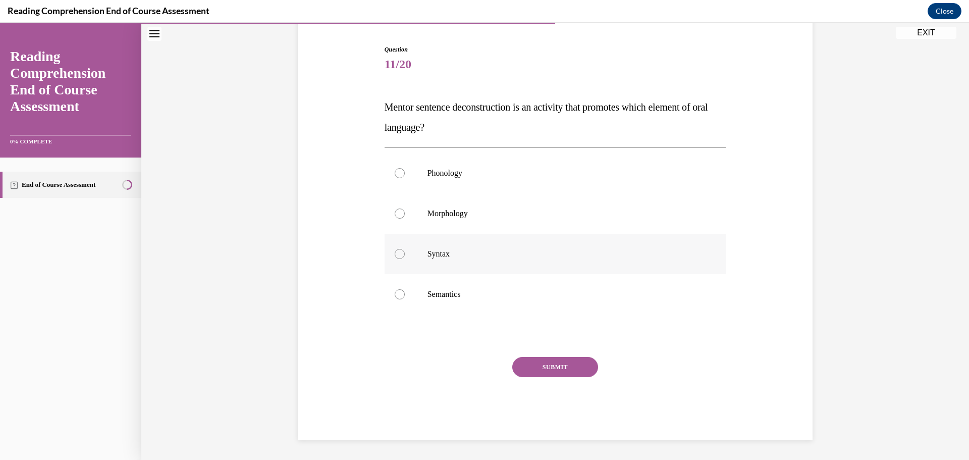
click at [468, 252] on p "Syntax" at bounding box center [563, 254] width 273 height 10
click at [405, 252] on input "Syntax" at bounding box center [400, 254] width 10 height 10
radio input "true"
click at [541, 376] on button "SUBMIT" at bounding box center [555, 367] width 86 height 20
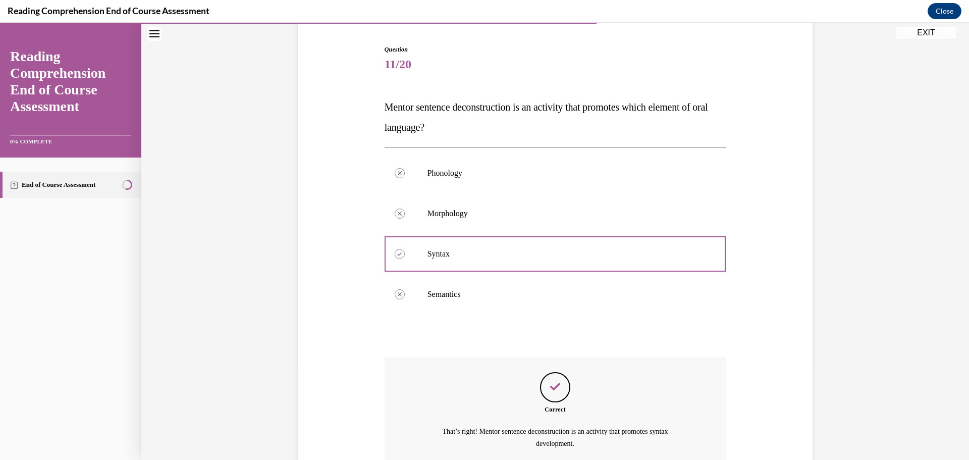
scroll to position [189, 0]
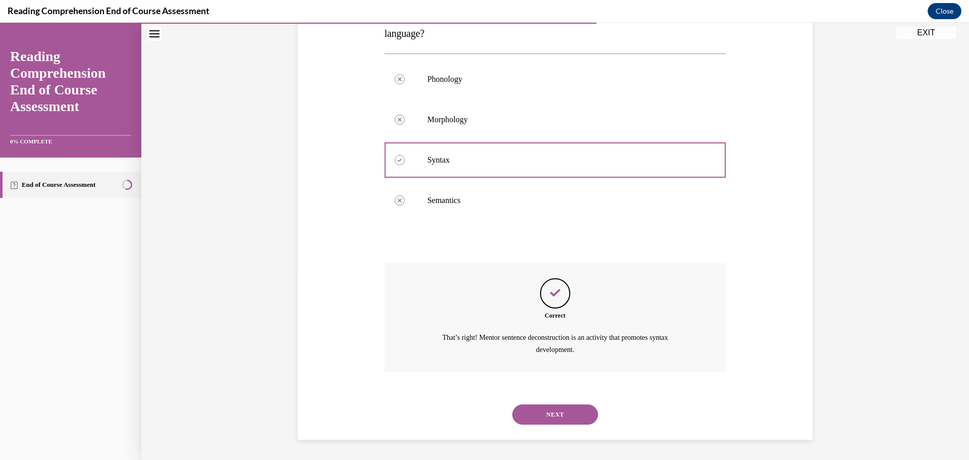
click at [543, 407] on button "NEXT" at bounding box center [555, 414] width 86 height 20
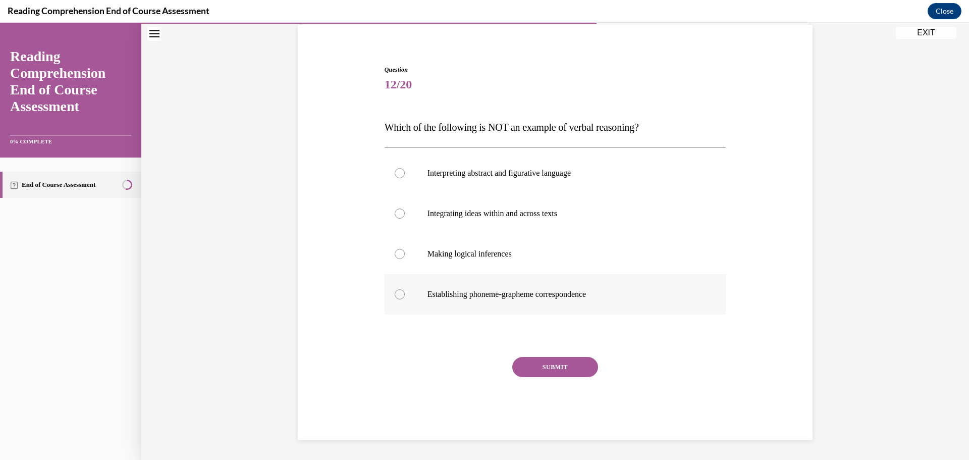
click at [533, 304] on label "Establishing phoneme-grapheme correspondence" at bounding box center [555, 294] width 342 height 40
click at [405, 299] on input "Establishing phoneme-grapheme correspondence" at bounding box center [400, 294] width 10 height 10
radio input "true"
click at [546, 367] on button "SUBMIT" at bounding box center [555, 367] width 86 height 20
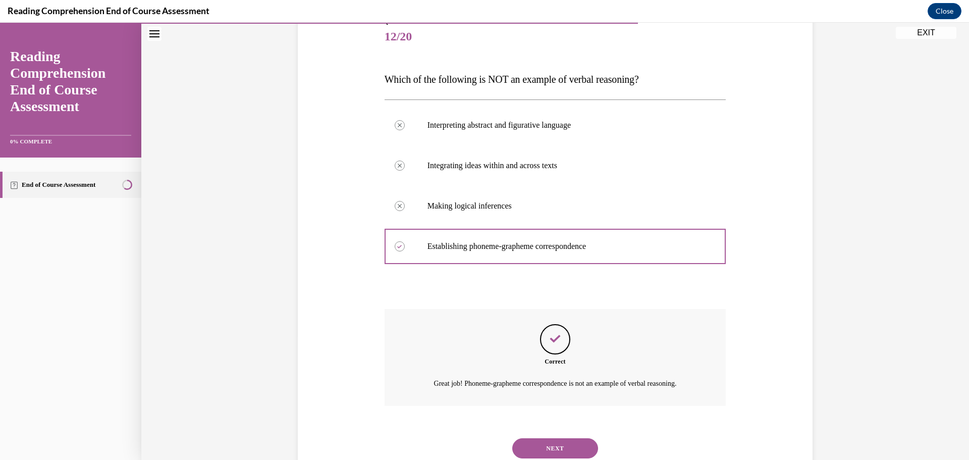
scroll to position [157, 0]
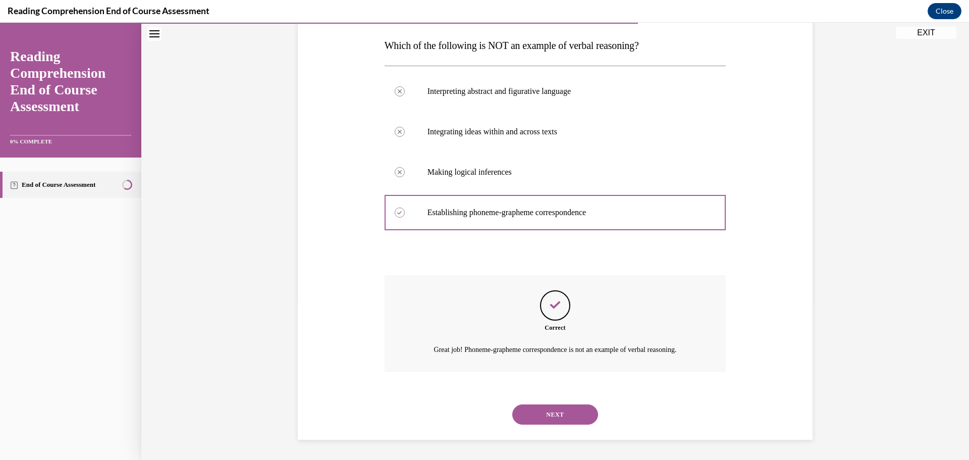
click at [546, 408] on button "NEXT" at bounding box center [555, 414] width 86 height 20
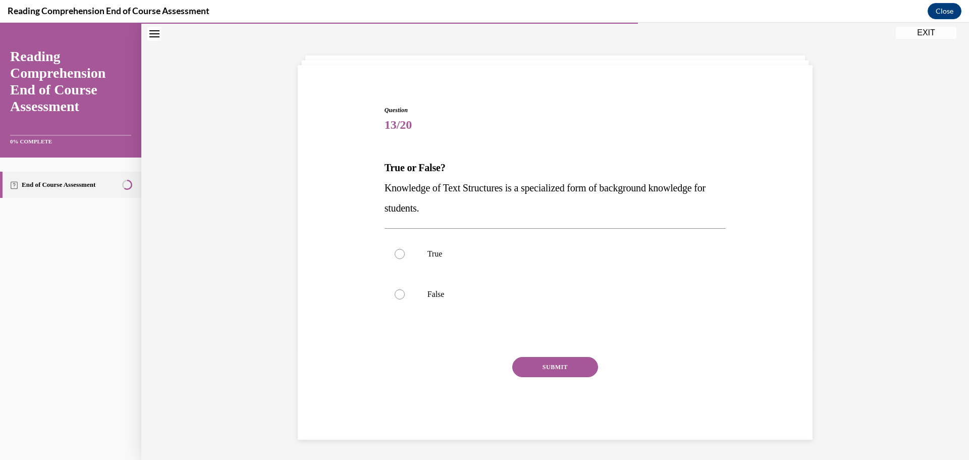
scroll to position [35, 0]
click at [419, 293] on label "False" at bounding box center [555, 294] width 342 height 40
click at [405, 293] on input "False" at bounding box center [400, 294] width 10 height 10
radio input "true"
click at [427, 248] on label "True" at bounding box center [555, 254] width 342 height 40
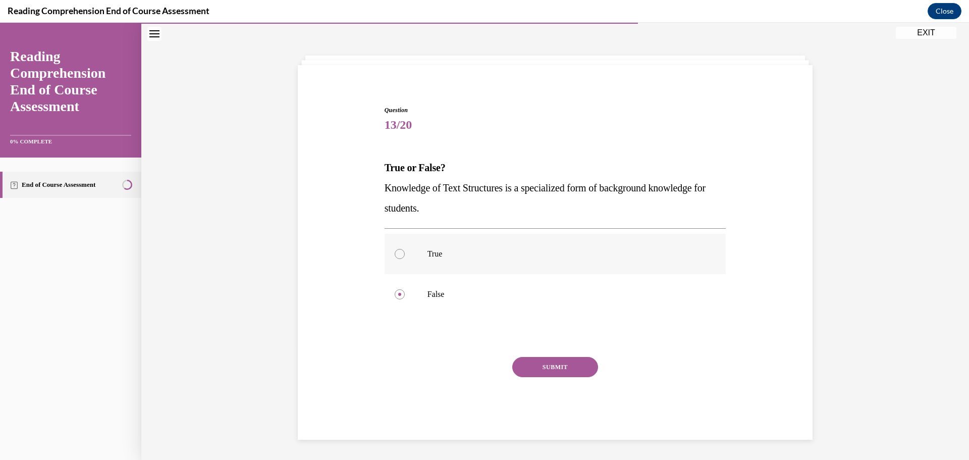
click at [405, 249] on input "True" at bounding box center [400, 254] width 10 height 10
radio input "true"
click at [540, 364] on button "SUBMIT" at bounding box center [555, 367] width 86 height 20
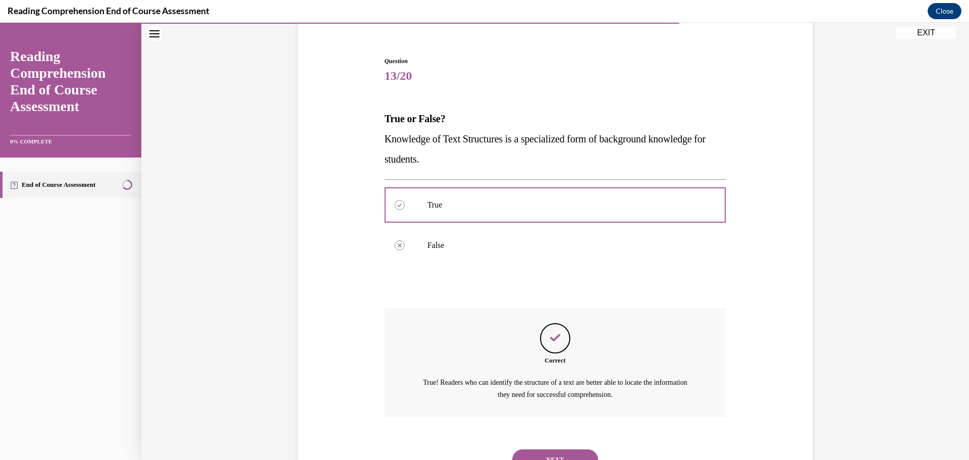
scroll to position [129, 0]
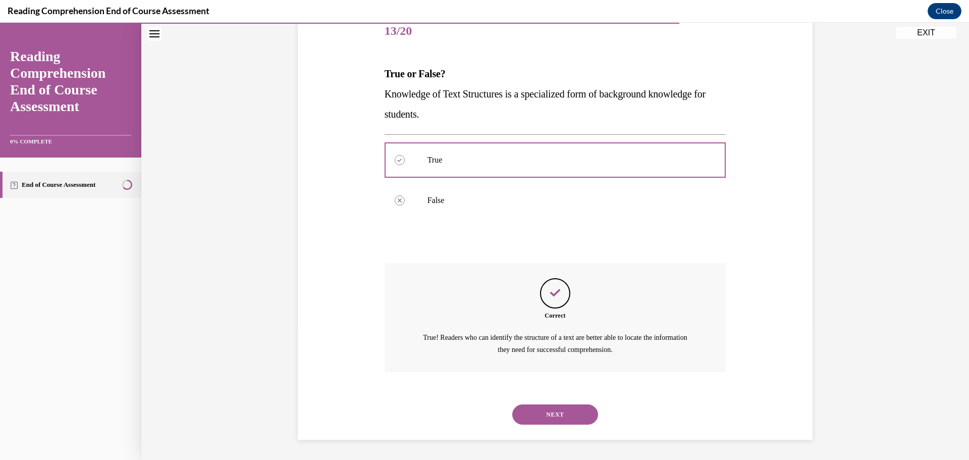
click at [548, 410] on button "NEXT" at bounding box center [555, 414] width 86 height 20
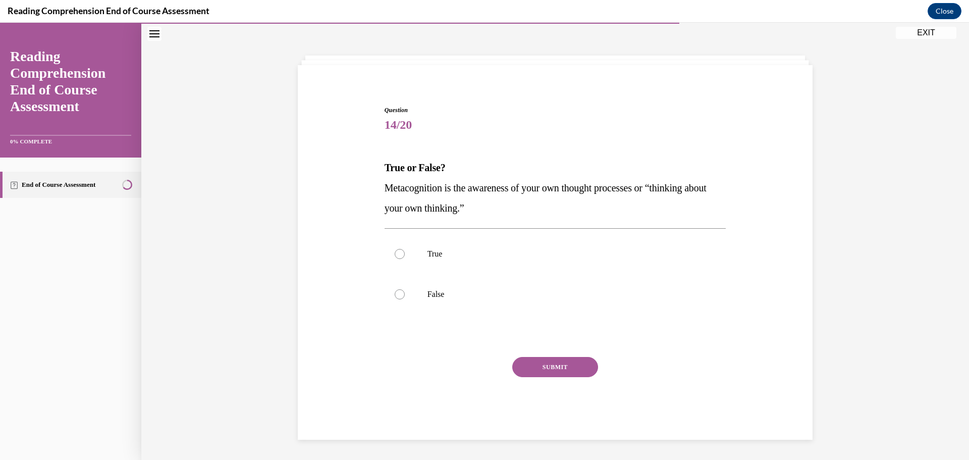
scroll to position [35, 0]
click at [458, 256] on p "True" at bounding box center [563, 254] width 273 height 10
click at [405, 256] on input "True" at bounding box center [400, 254] width 10 height 10
radio input "true"
click at [558, 364] on button "SUBMIT" at bounding box center [555, 367] width 86 height 20
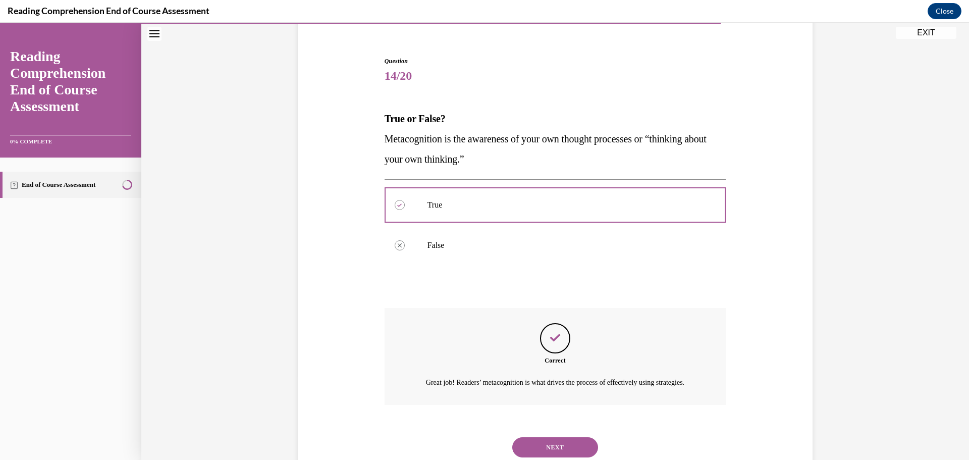
scroll to position [129, 0]
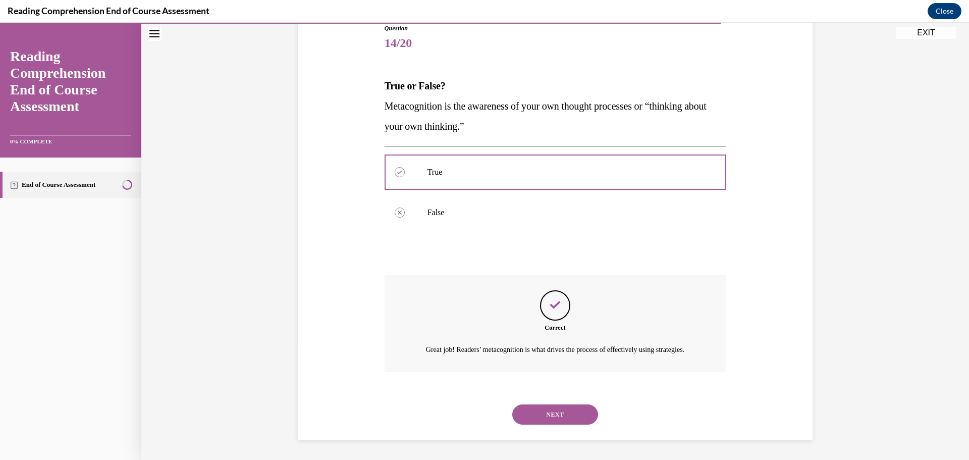
click at [554, 412] on button "NEXT" at bounding box center [555, 414] width 86 height 20
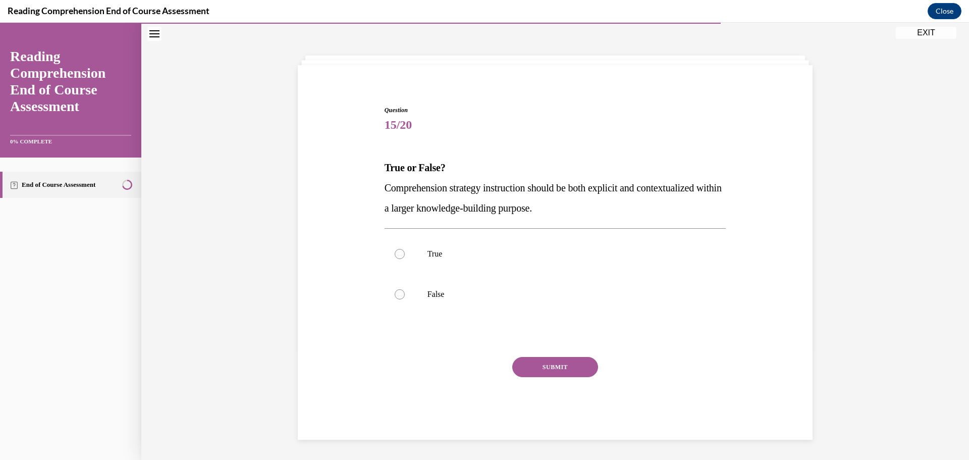
scroll to position [35, 0]
click at [471, 258] on p "True" at bounding box center [563, 254] width 273 height 10
click at [405, 258] on input "True" at bounding box center [400, 254] width 10 height 10
radio input "true"
click at [553, 367] on button "SUBMIT" at bounding box center [555, 367] width 86 height 20
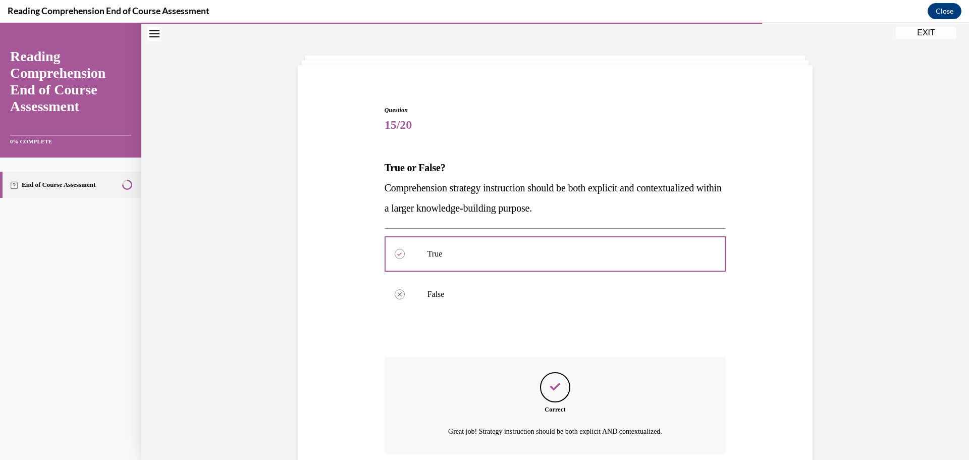
scroll to position [117, 0]
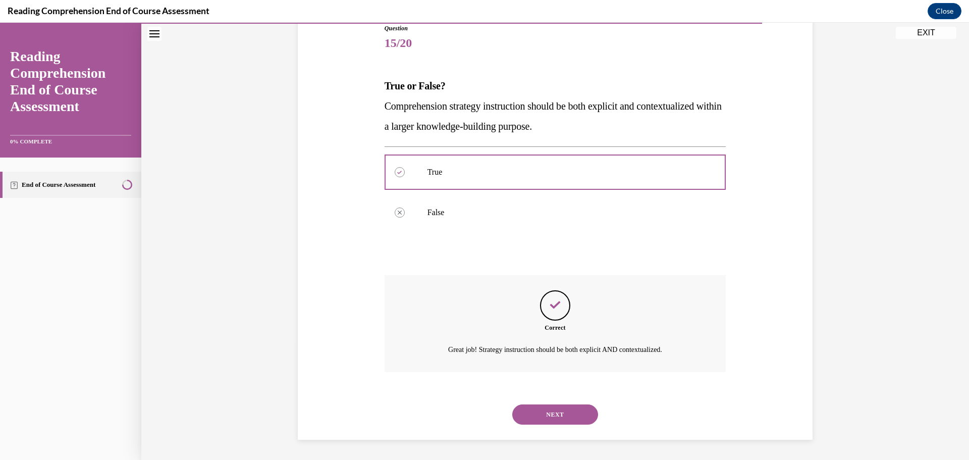
click at [562, 412] on button "NEXT" at bounding box center [555, 414] width 86 height 20
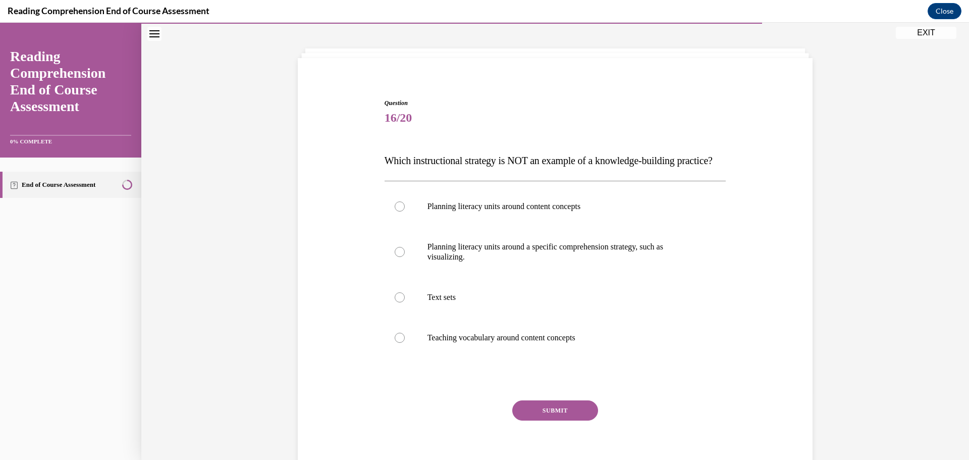
scroll to position [45, 0]
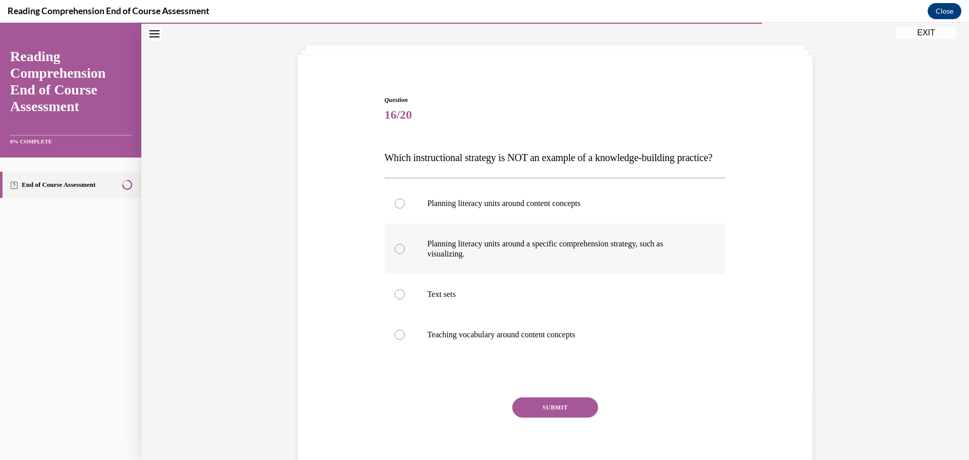
click at [491, 247] on label "Planning literacy units around a specific comprehension strategy, such as visua…" at bounding box center [555, 249] width 342 height 50
click at [405, 247] on input "Planning literacy units around a specific comprehension strategy, such as visua…" at bounding box center [400, 249] width 10 height 10
radio input "true"
click at [543, 417] on button "SUBMIT" at bounding box center [555, 407] width 86 height 20
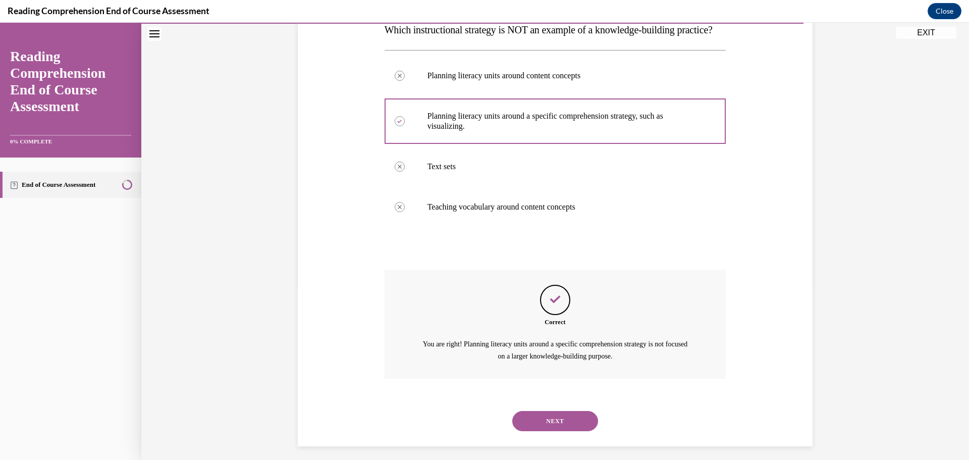
scroll to position [199, 0]
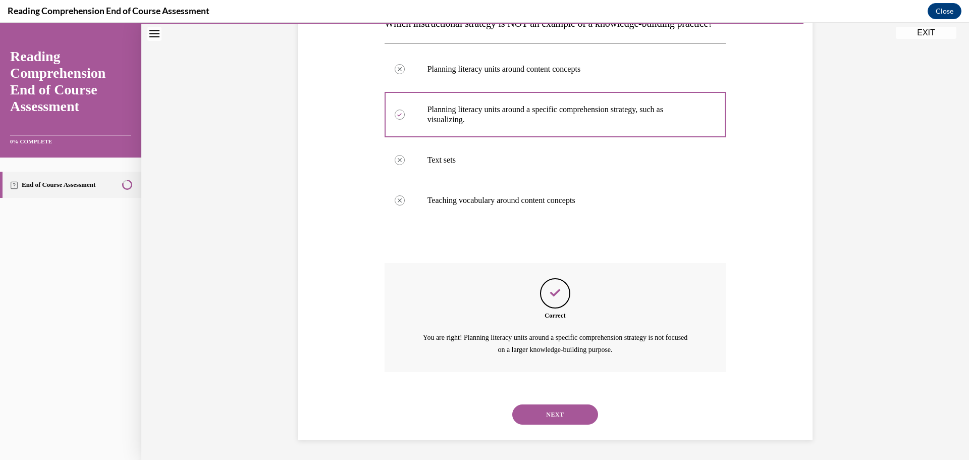
click at [544, 415] on button "NEXT" at bounding box center [555, 414] width 86 height 20
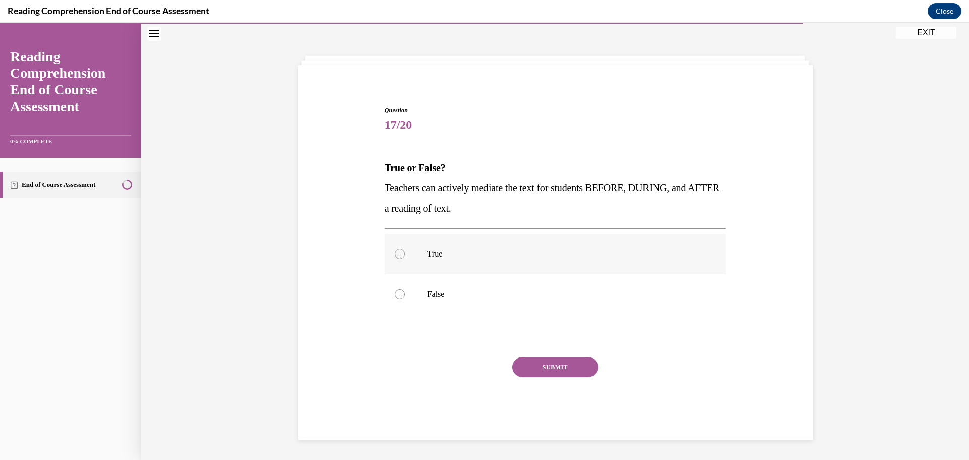
click at [418, 249] on label "True" at bounding box center [555, 254] width 342 height 40
click at [405, 249] on input "True" at bounding box center [400, 254] width 10 height 10
radio input "true"
click at [582, 368] on button "SUBMIT" at bounding box center [555, 367] width 86 height 20
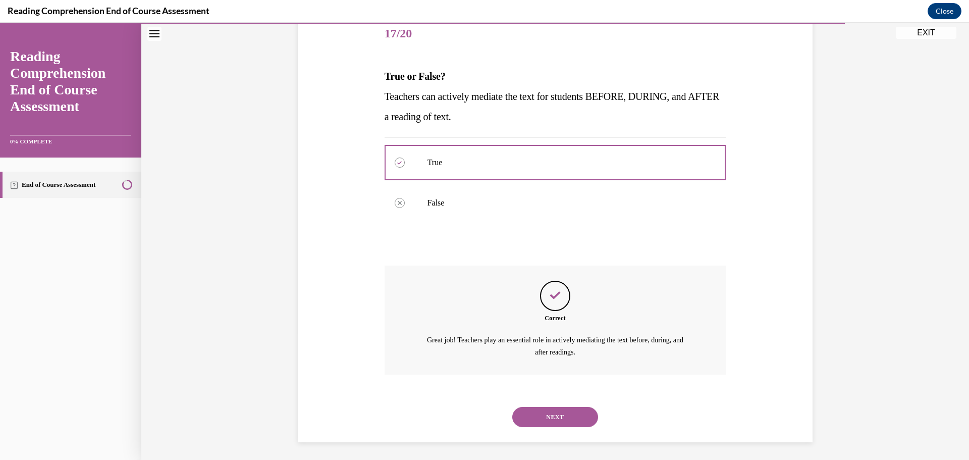
scroll to position [129, 0]
click at [561, 406] on button "NEXT" at bounding box center [555, 414] width 86 height 20
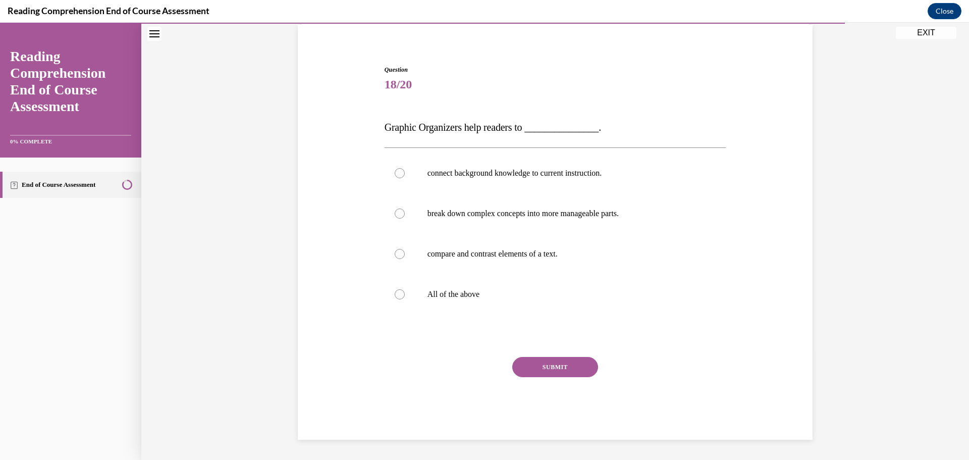
scroll to position [75, 0]
click at [482, 290] on p "All of the above" at bounding box center [563, 294] width 273 height 10
click at [405, 290] on input "All of the above" at bounding box center [400, 294] width 10 height 10
radio input "true"
click at [546, 366] on button "SUBMIT" at bounding box center [555, 367] width 86 height 20
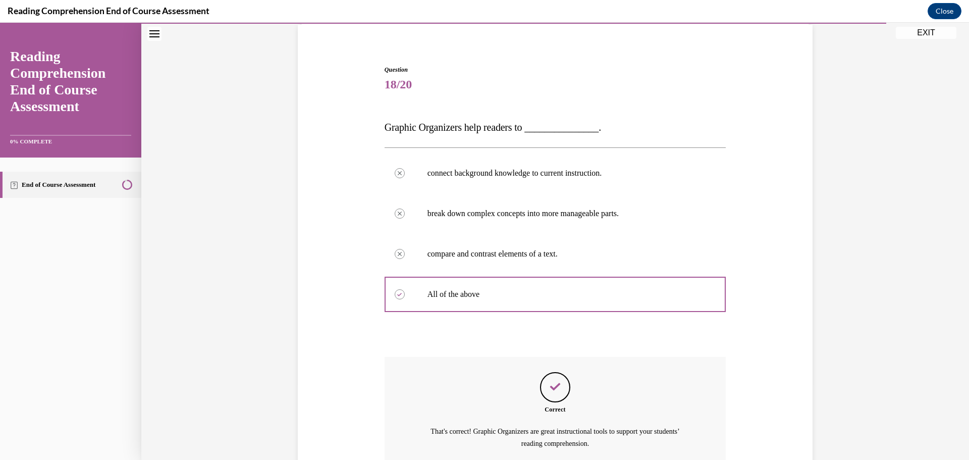
scroll to position [169, 0]
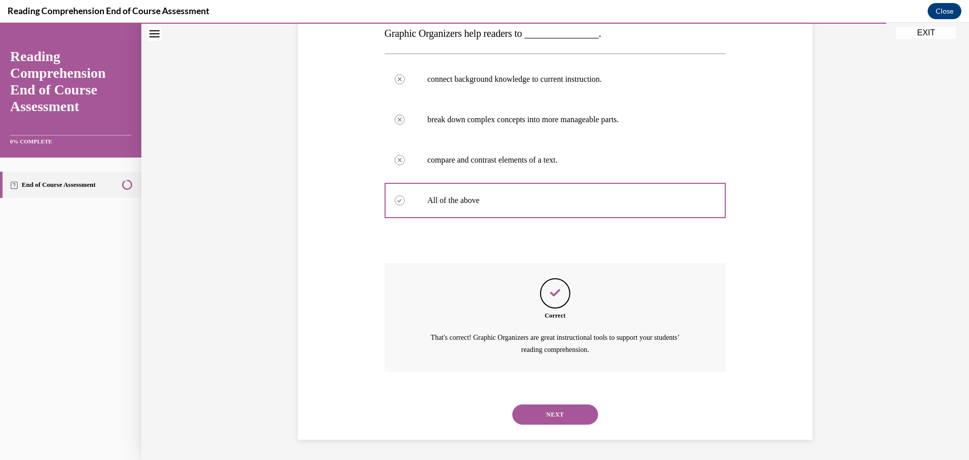
click at [532, 408] on button "NEXT" at bounding box center [555, 414] width 86 height 20
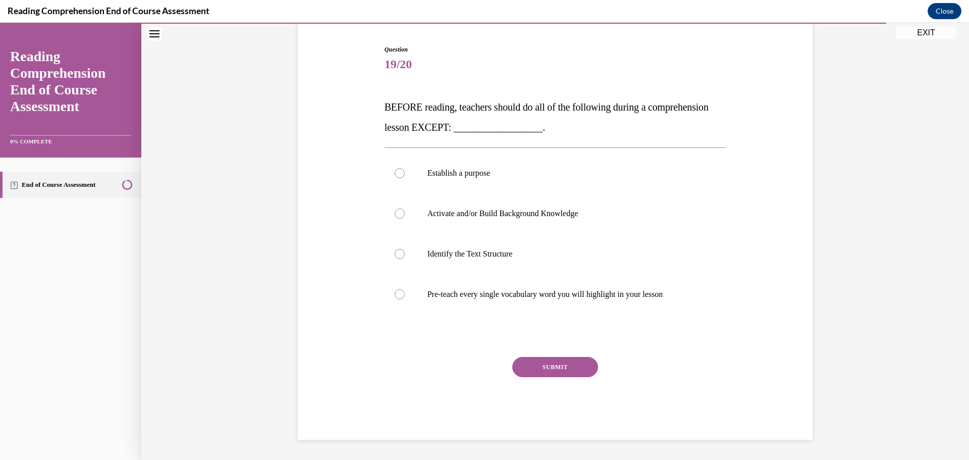
scroll to position [95, 0]
click at [526, 307] on label "Pre-teach every single vocabulary word you will highlight in your lesson" at bounding box center [555, 294] width 342 height 40
click at [405, 299] on input "Pre-teach every single vocabulary word you will highlight in your lesson" at bounding box center [400, 294] width 10 height 10
radio input "true"
click at [541, 363] on button "SUBMIT" at bounding box center [555, 367] width 86 height 20
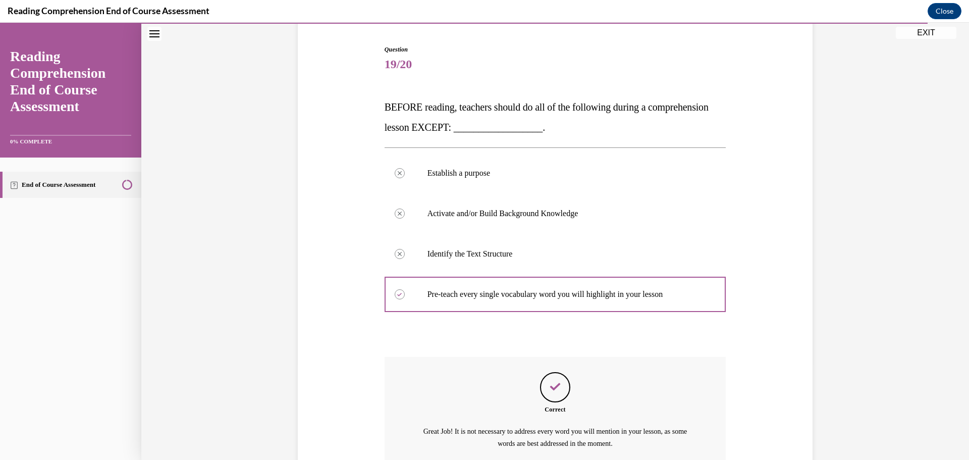
scroll to position [189, 0]
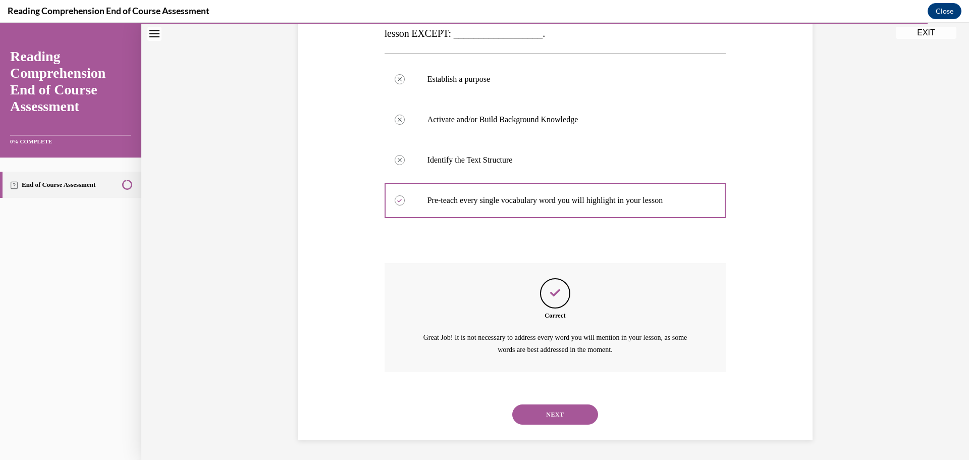
click at [544, 413] on button "NEXT" at bounding box center [555, 414] width 86 height 20
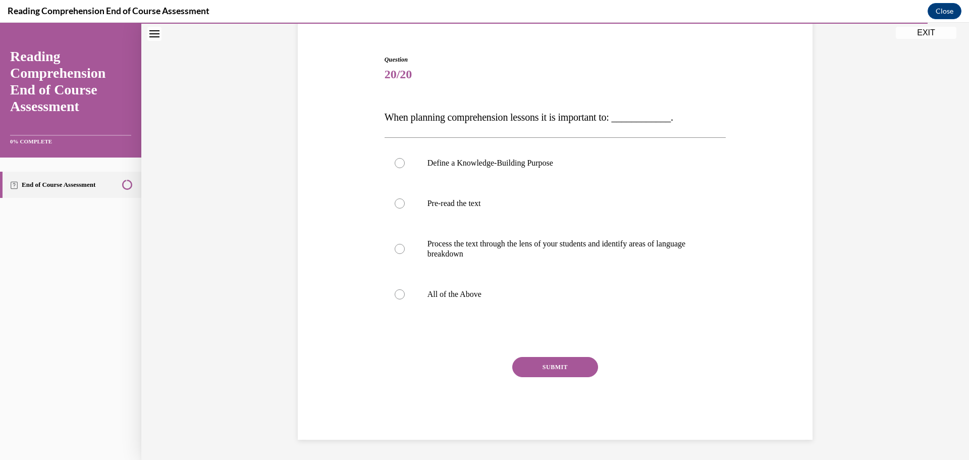
scroll to position [85, 0]
click at [535, 368] on button "SUBMIT" at bounding box center [555, 367] width 86 height 20
click at [417, 280] on label "All of the Above" at bounding box center [555, 294] width 342 height 40
click at [405, 289] on input "All of the Above" at bounding box center [400, 294] width 10 height 10
radio input "true"
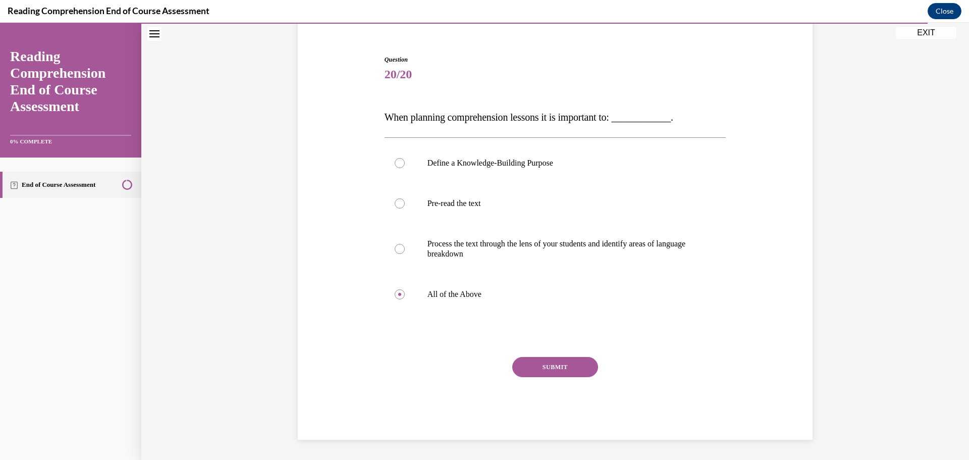
click at [556, 368] on button "SUBMIT" at bounding box center [555, 367] width 86 height 20
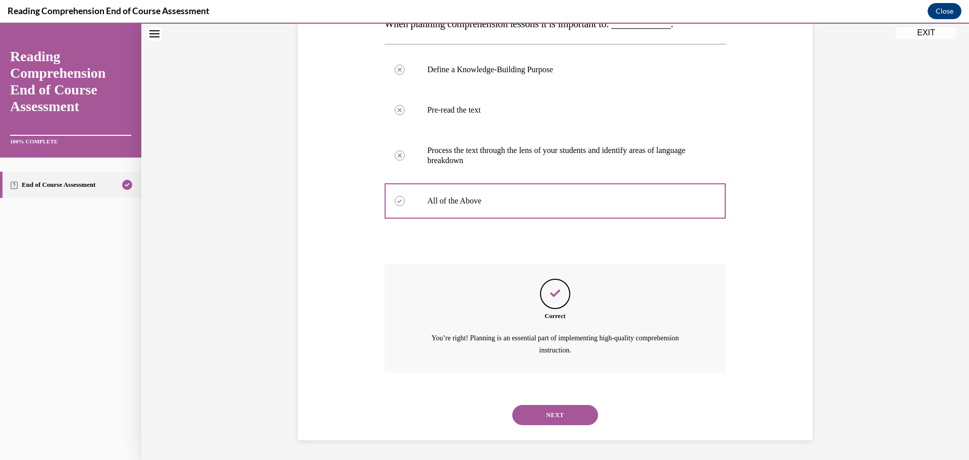
scroll to position [179, 0]
click at [551, 413] on button "NEXT" at bounding box center [555, 414] width 86 height 20
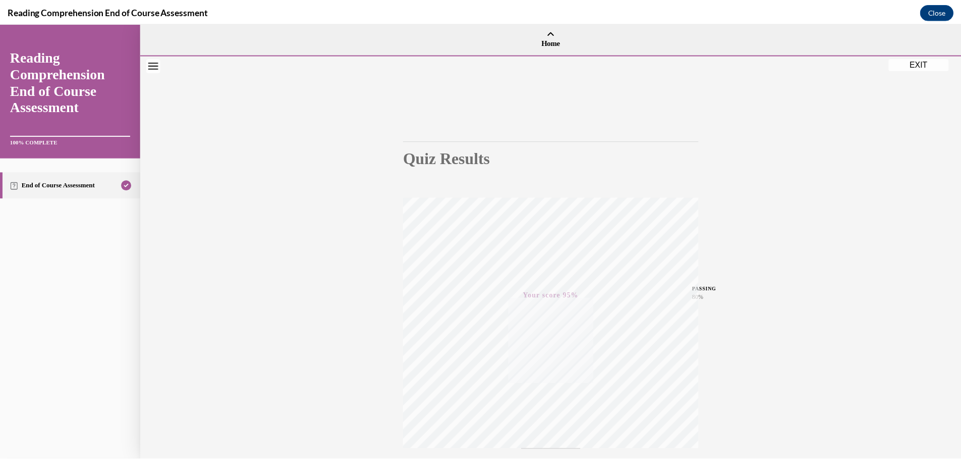
scroll to position [80, 0]
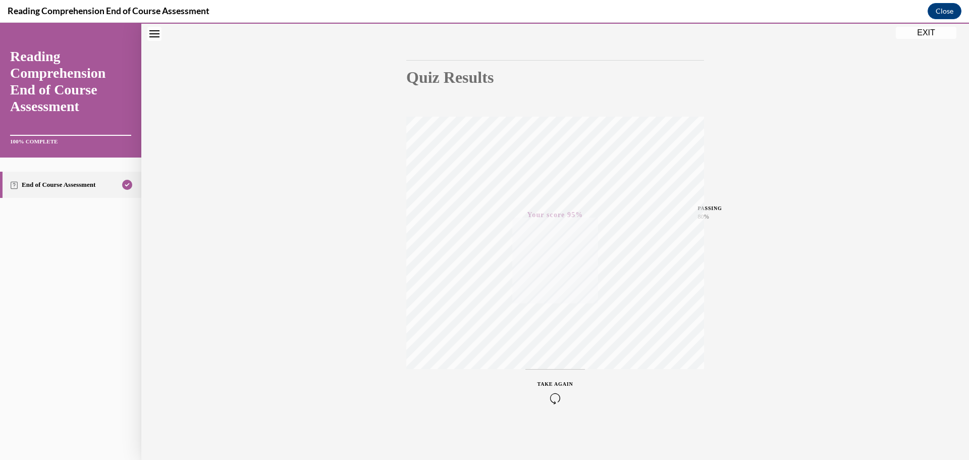
click at [914, 25] on div "Quiz Results PASSING 80% Your score 95% Passed PASSING 80% Your score Your scor…" at bounding box center [555, 216] width 828 height 485
click at [913, 34] on button "EXIT" at bounding box center [926, 33] width 61 height 12
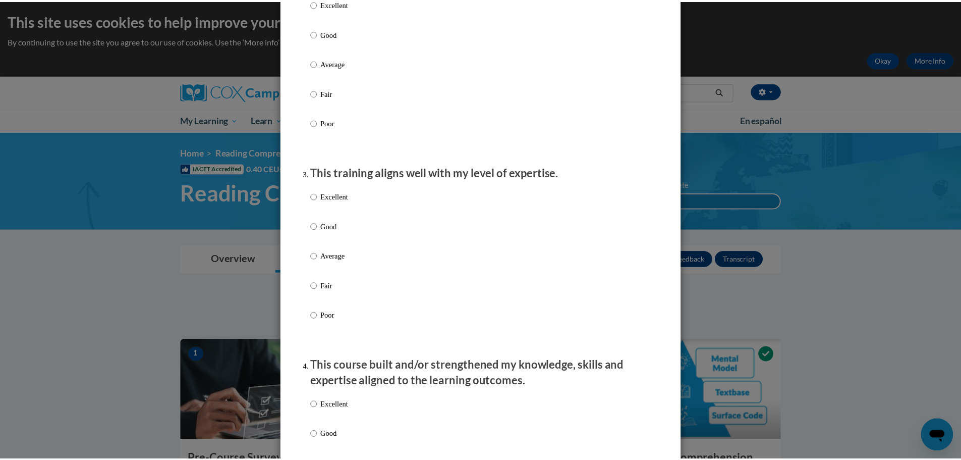
scroll to position [0, 0]
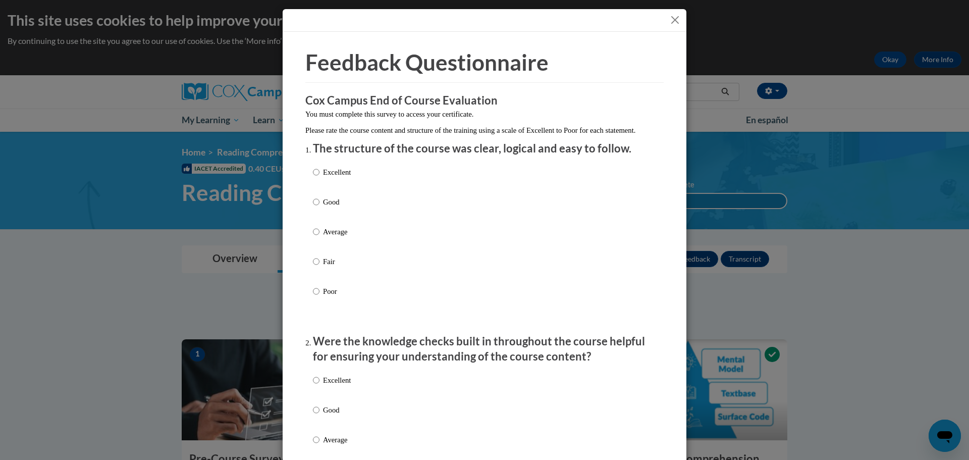
click at [673, 21] on button "Close" at bounding box center [675, 20] width 13 height 13
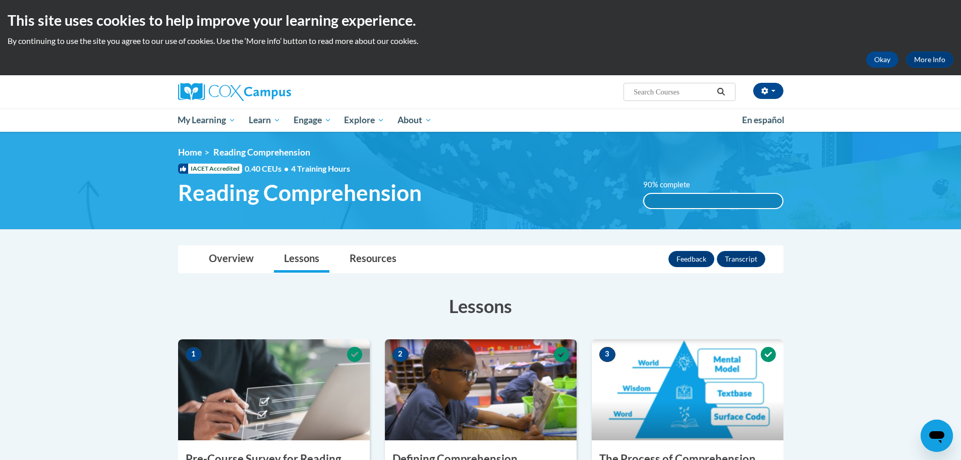
click at [666, 198] on div "90% complete" at bounding box center [713, 201] width 138 height 14
click at [753, 261] on button "Transcript" at bounding box center [741, 259] width 48 height 16
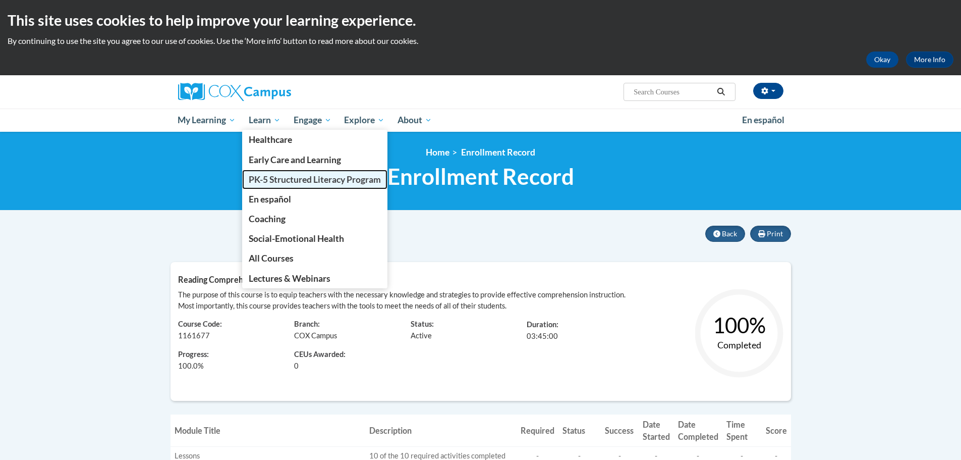
click at [298, 184] on span "PK-5 Structured Literacy Program" at bounding box center [315, 179] width 132 height 11
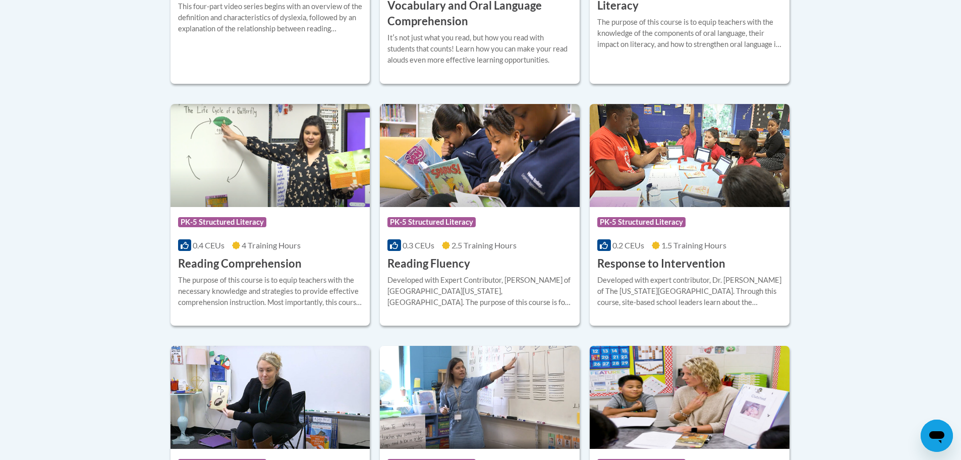
scroll to position [894, 0]
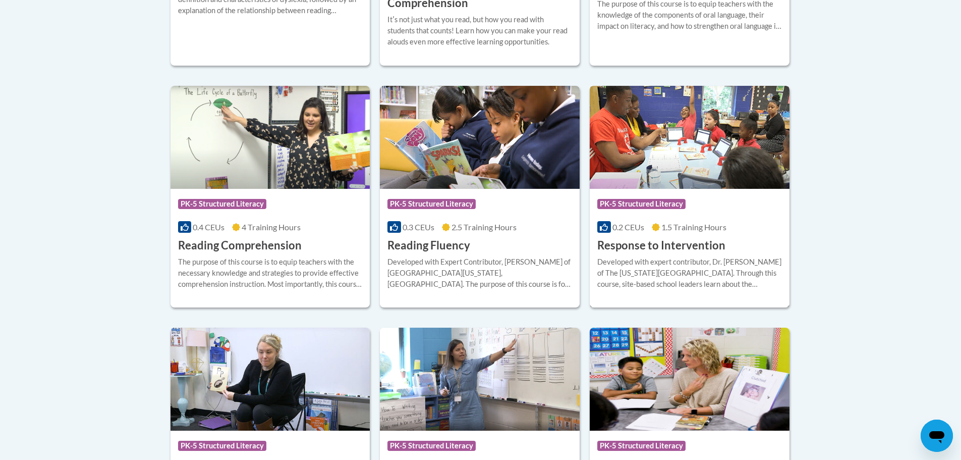
click at [675, 180] on img at bounding box center [690, 137] width 200 height 103
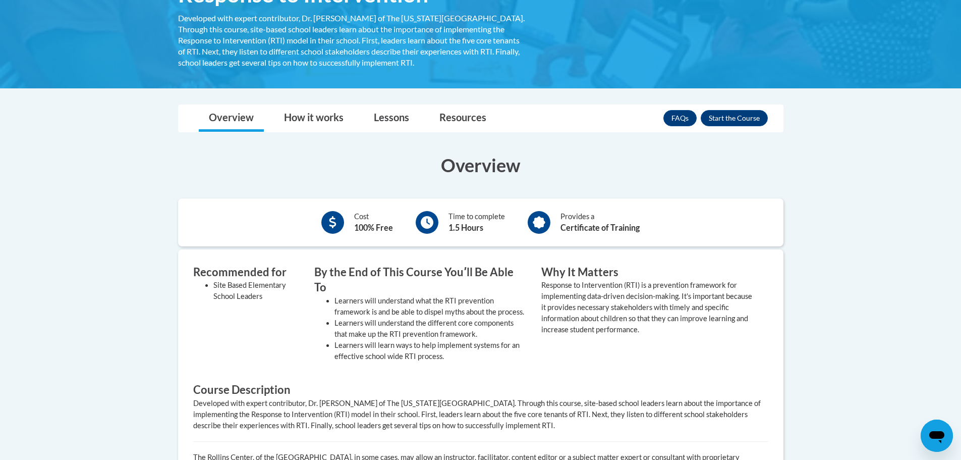
scroll to position [195, 0]
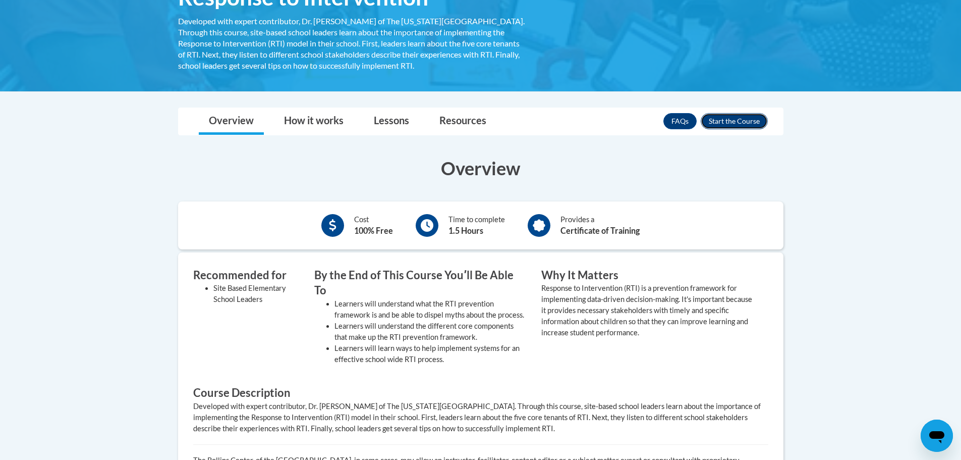
click at [727, 122] on button "Enroll" at bounding box center [734, 121] width 67 height 16
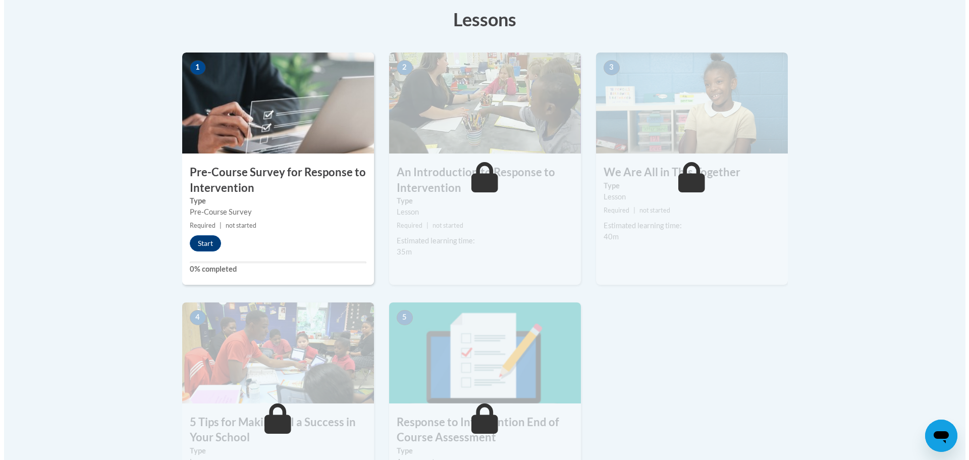
scroll to position [285, 0]
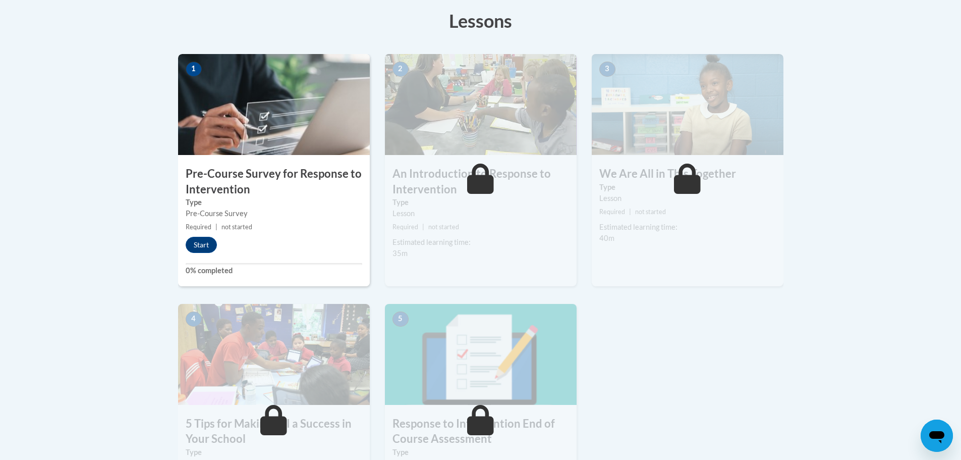
click at [300, 128] on img at bounding box center [274, 104] width 192 height 101
click at [200, 247] on button "Start" at bounding box center [201, 245] width 31 height 16
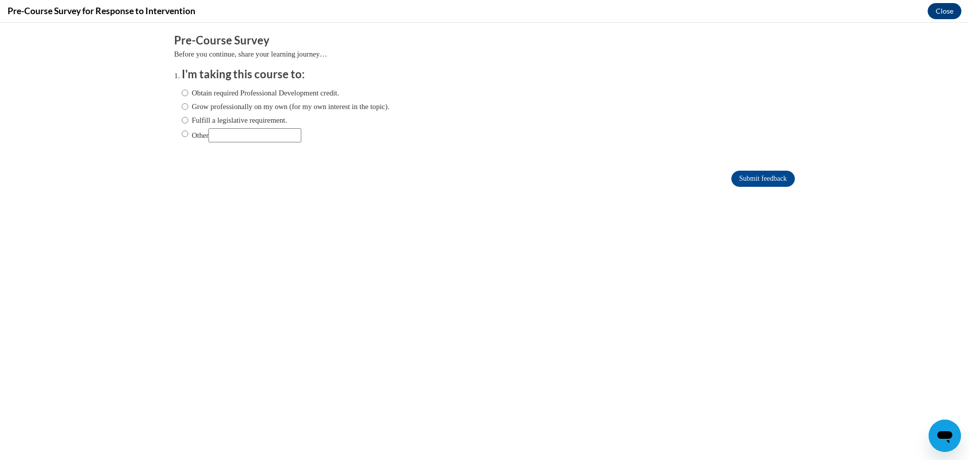
scroll to position [0, 0]
click at [200, 247] on div "Comments Pre-Course Survey Before you continue, share your learning journey… I'…" at bounding box center [485, 140] width 636 height 235
click at [182, 91] on label "Obtain required Professional Development credit." at bounding box center [260, 92] width 157 height 11
click at [182, 91] on input "Obtain required Professional Development credit." at bounding box center [185, 92] width 7 height 11
radio input "true"
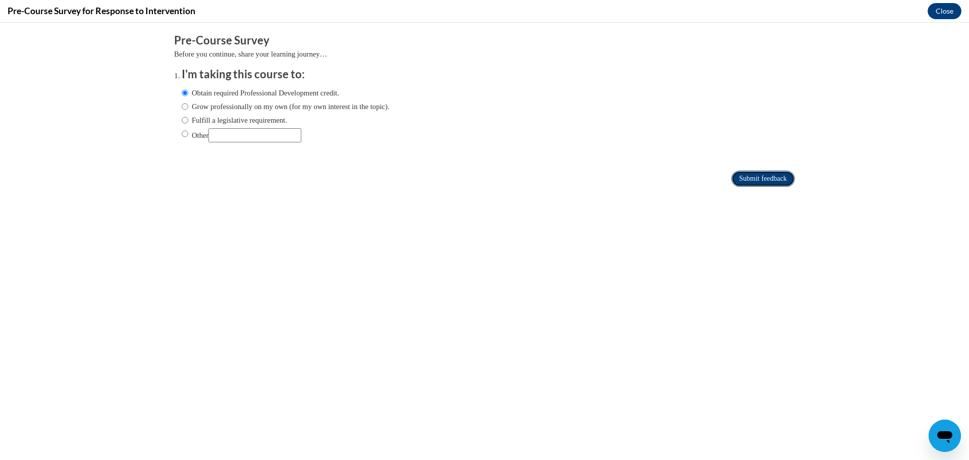
click at [763, 173] on input "Submit feedback" at bounding box center [763, 179] width 64 height 16
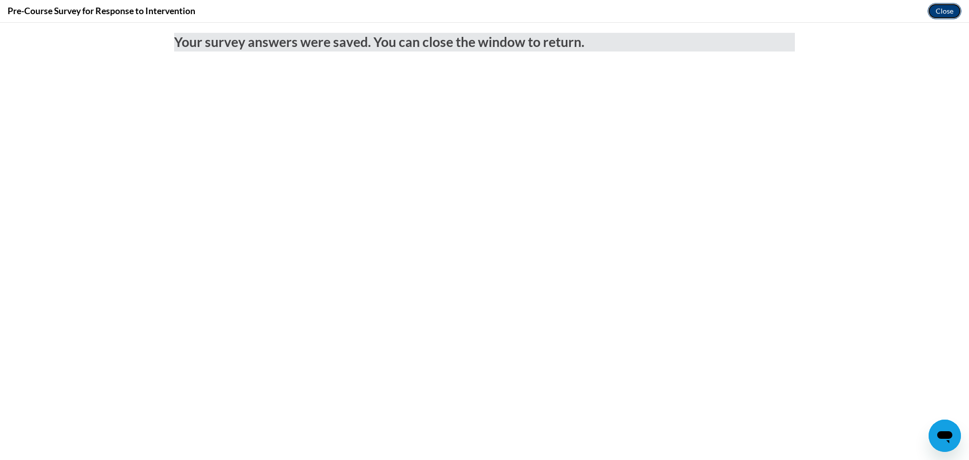
click at [940, 6] on button "Close" at bounding box center [944, 11] width 34 height 16
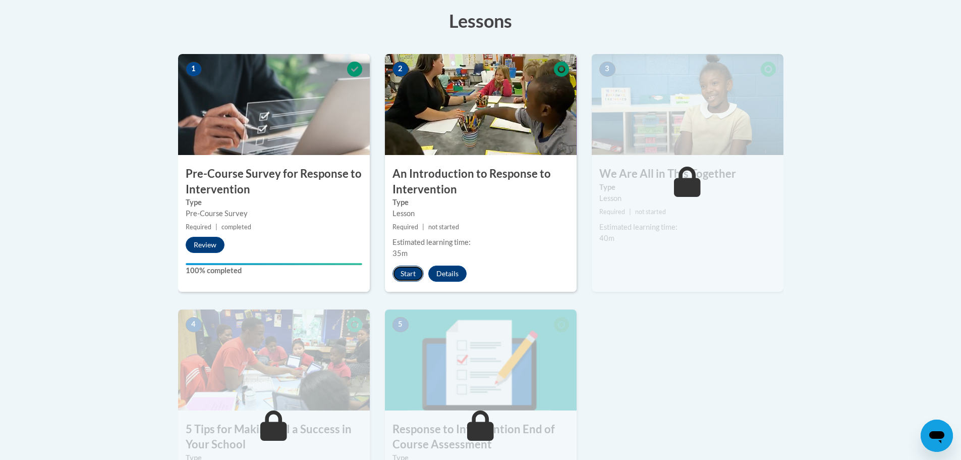
click at [411, 271] on button "Start" at bounding box center [408, 273] width 31 height 16
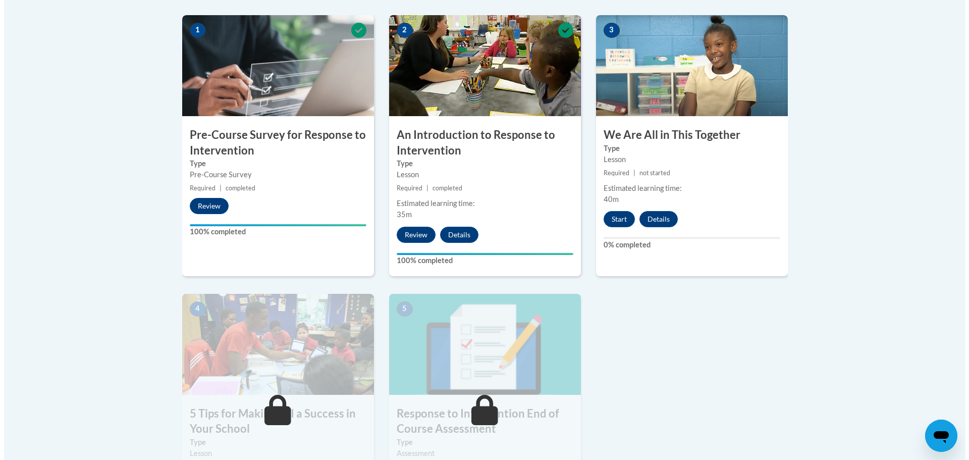
scroll to position [357, 0]
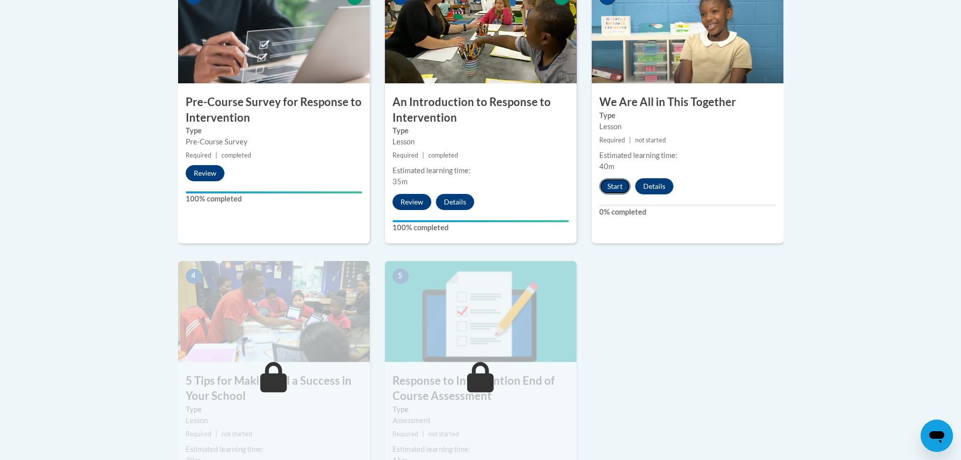
click at [618, 188] on button "Start" at bounding box center [614, 186] width 31 height 16
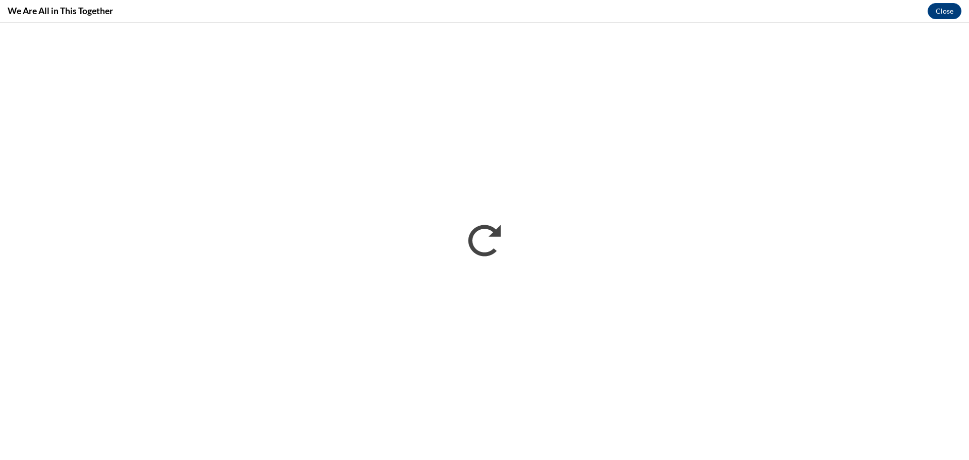
scroll to position [0, 0]
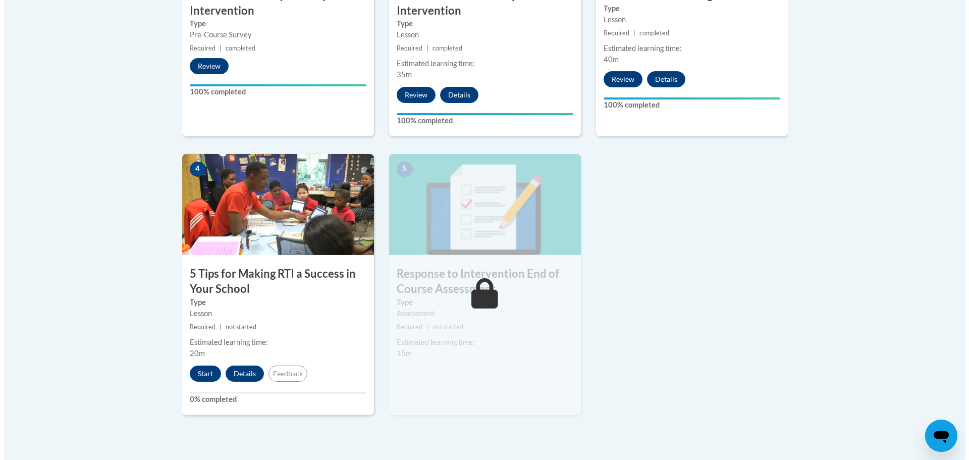
scroll to position [463, 0]
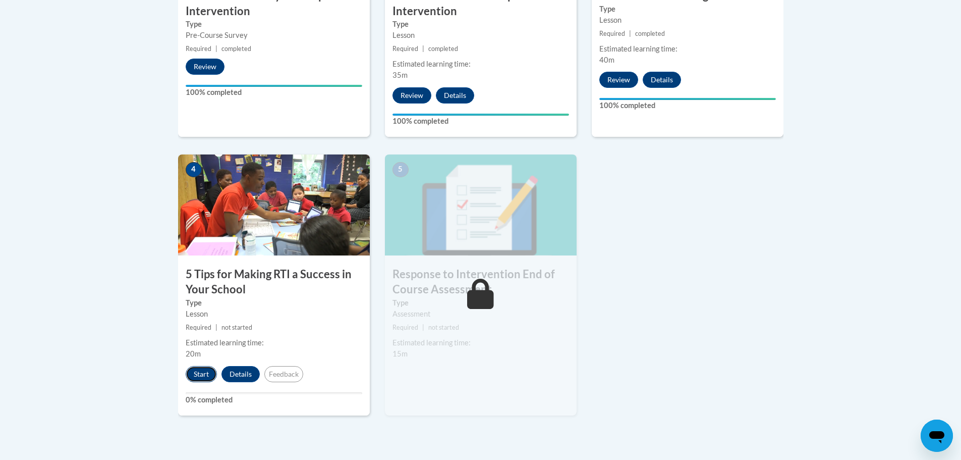
click at [191, 372] on button "Start" at bounding box center [201, 374] width 31 height 16
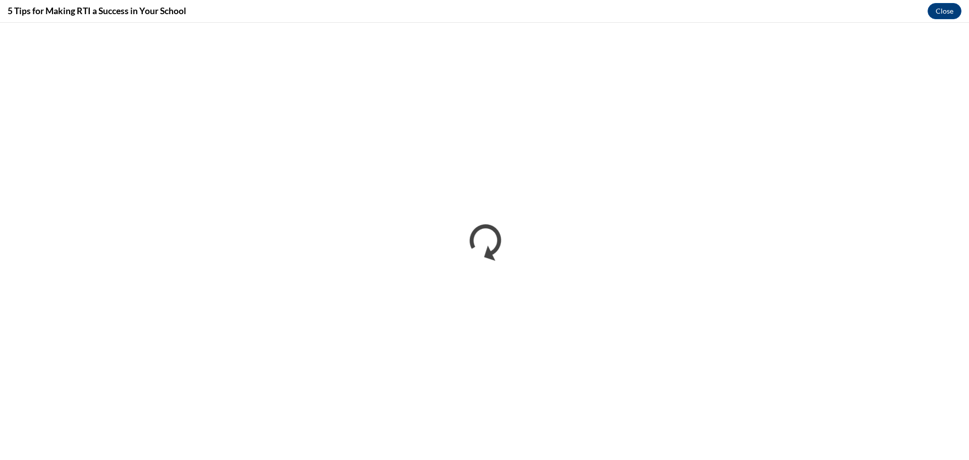
scroll to position [0, 0]
